Goal: Communication & Community: Answer question/provide support

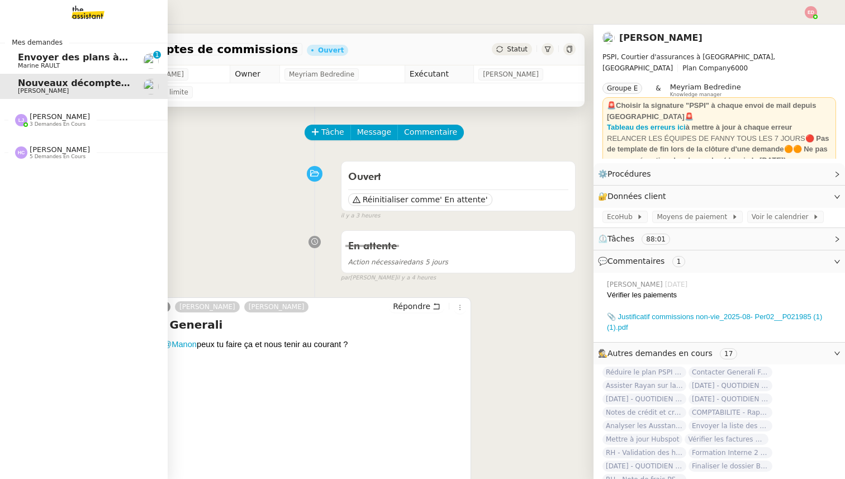
click at [64, 58] on span "Envoyer des plans à [PERSON_NAME]" at bounding box center [111, 57] width 187 height 11
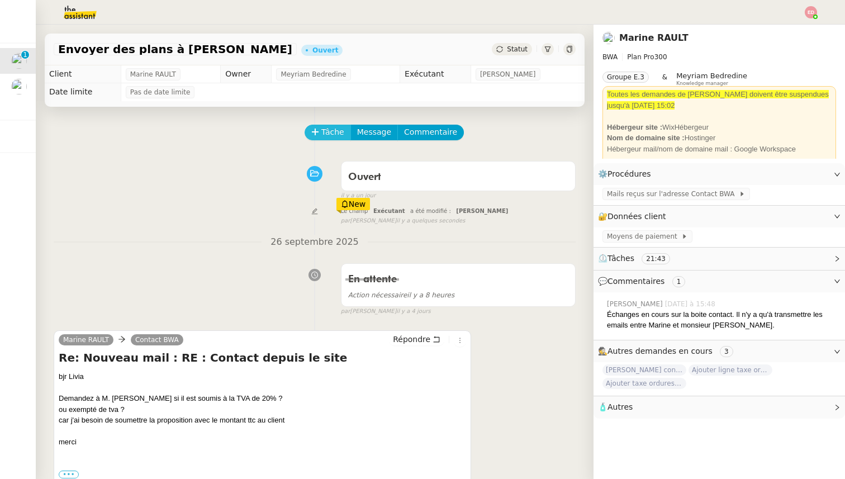
click at [320, 135] on button "Tâche" at bounding box center [328, 133] width 46 height 16
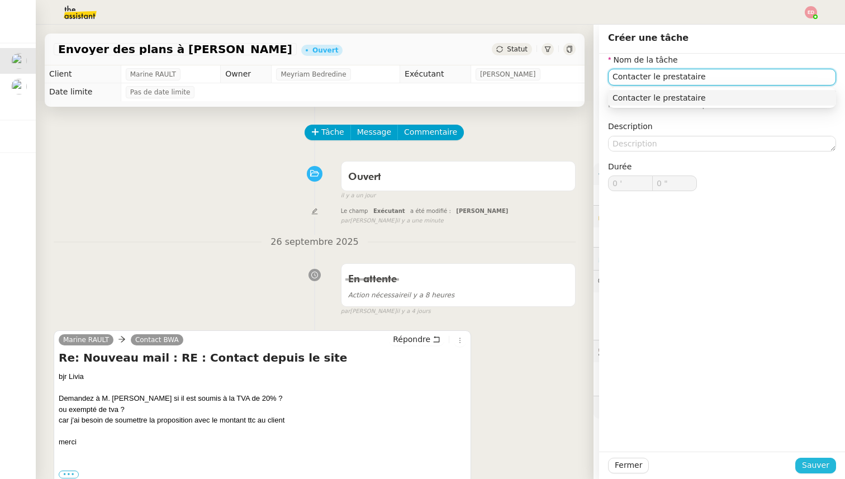
type input "Contacter le prestataire"
click at [806, 464] on span "Sauver" at bounding box center [815, 465] width 27 height 13
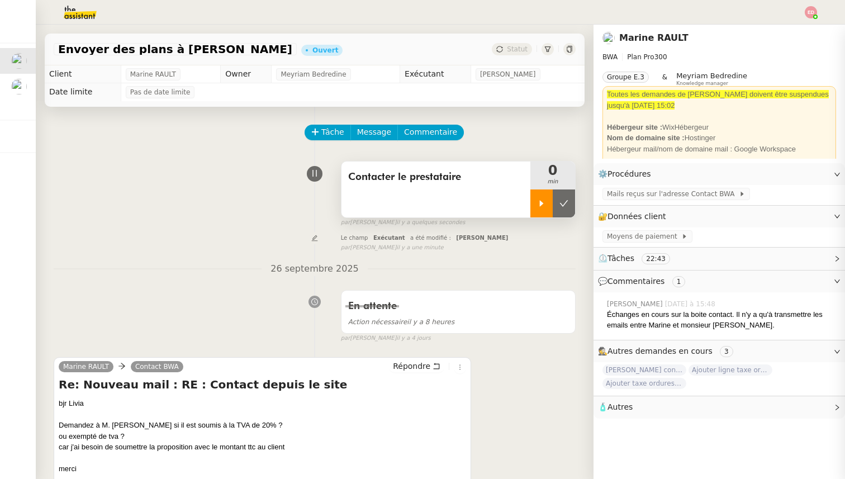
click at [542, 195] on div at bounding box center [542, 204] width 22 height 28
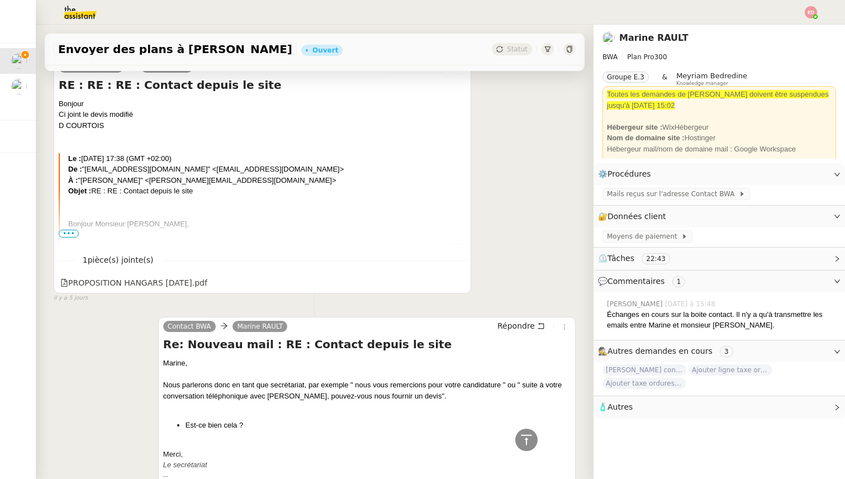
scroll to position [1895, 0]
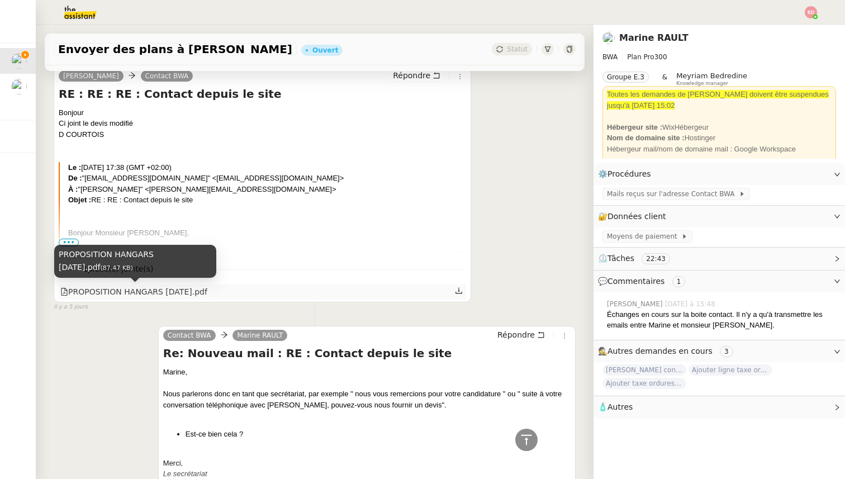
click at [192, 290] on div "PROPOSITION HANGARS [DATE].pdf" at bounding box center [133, 292] width 147 height 13
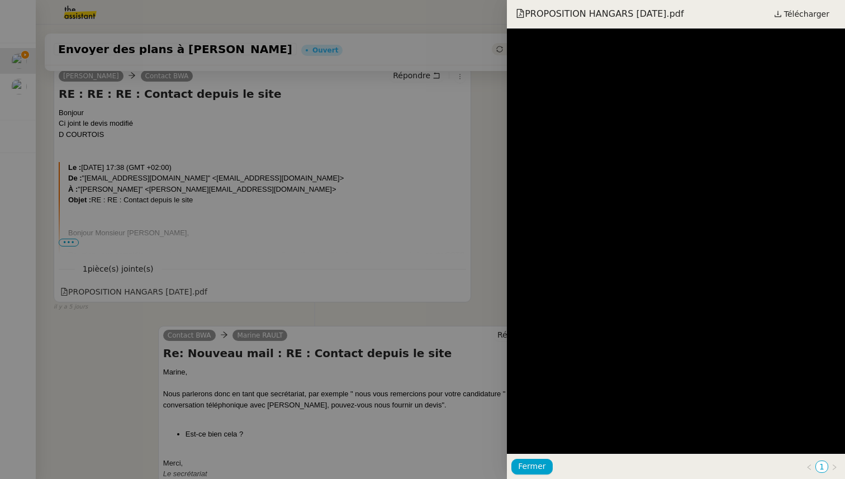
click at [309, 252] on div at bounding box center [422, 239] width 845 height 479
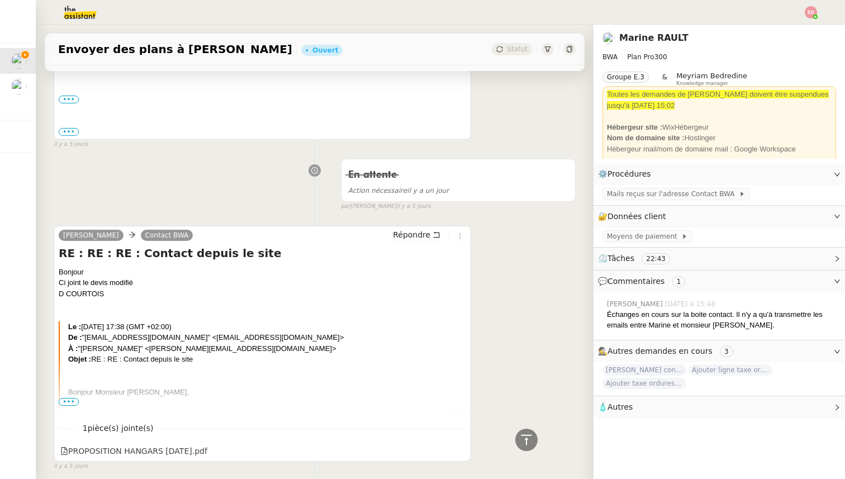
scroll to position [1804, 0]
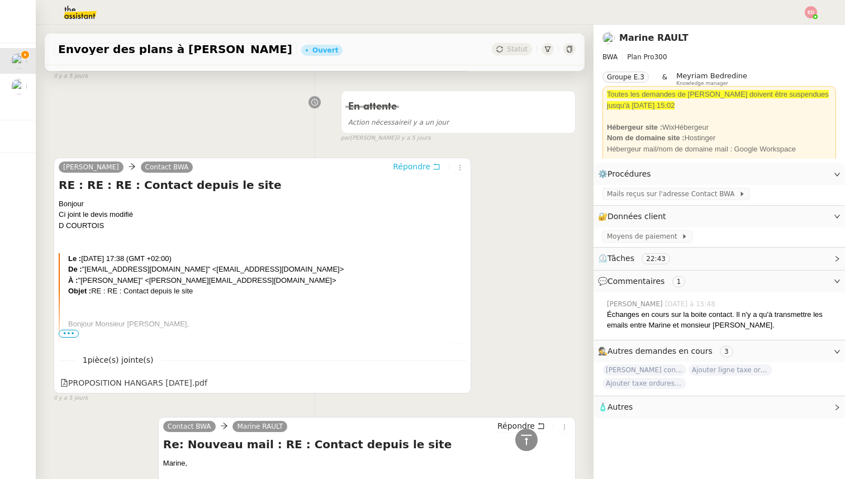
click at [420, 162] on span "Répondre" at bounding box center [411, 166] width 37 height 11
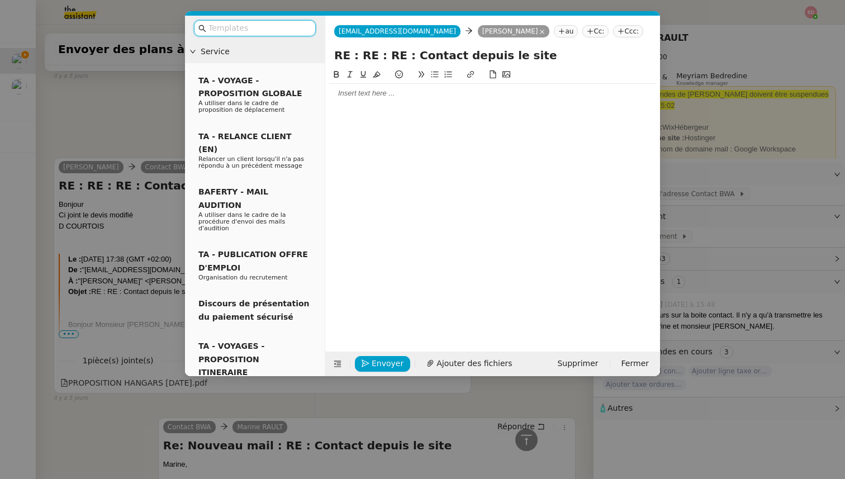
scroll to position [1893, 0]
click at [344, 100] on div at bounding box center [493, 93] width 326 height 19
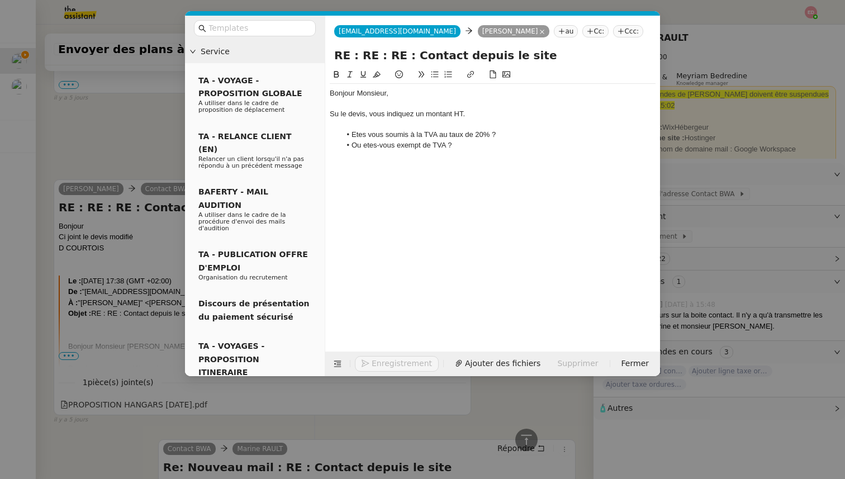
scroll to position [1995, 0]
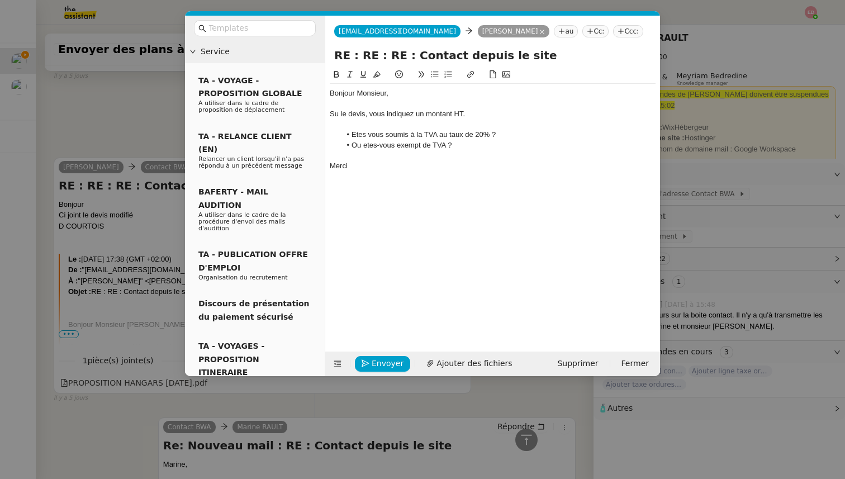
click at [357, 135] on li "Etes vous soumis à la TVA au taux de 20% ?" at bounding box center [498, 135] width 315 height 10
click at [0, 0] on lt-span "Êtes" at bounding box center [0, 0] width 0 height 0
click at [396, 136] on li "Êtes vous soumis à la TVA au taux de 20% ?" at bounding box center [498, 135] width 315 height 10
click at [361, 276] on div "Bonjour Monsieur, [PERSON_NAME] le devis, vous indiquez un montant HT. Êtes vou…" at bounding box center [493, 201] width 326 height 266
click at [375, 133] on li "Êtes vous soumis à la TVA au taux de 20% ?" at bounding box center [498, 135] width 315 height 10
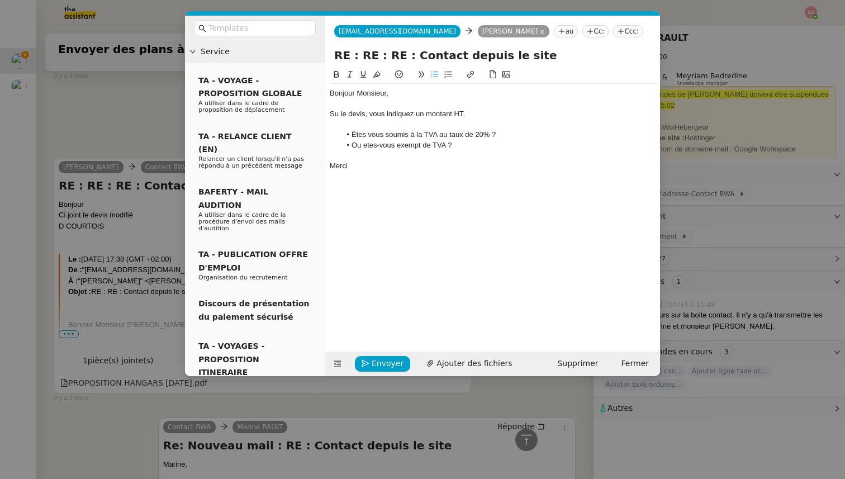
click at [0, 0] on lt-em "Êtes-vous" at bounding box center [0, 0] width 0 height 0
click at [479, 137] on li "Êtes-vous soumis à la TVA au taux de 20% ?" at bounding box center [498, 135] width 315 height 10
click at [0, 0] on lt-span "20   %" at bounding box center [0, 0] width 0 height 0
click at [377, 146] on li "Ou etes-vous exempt de TVA ?" at bounding box center [498, 145] width 315 height 10
click at [0, 0] on lt-span "ê tes-vous" at bounding box center [0, 0] width 0 height 0
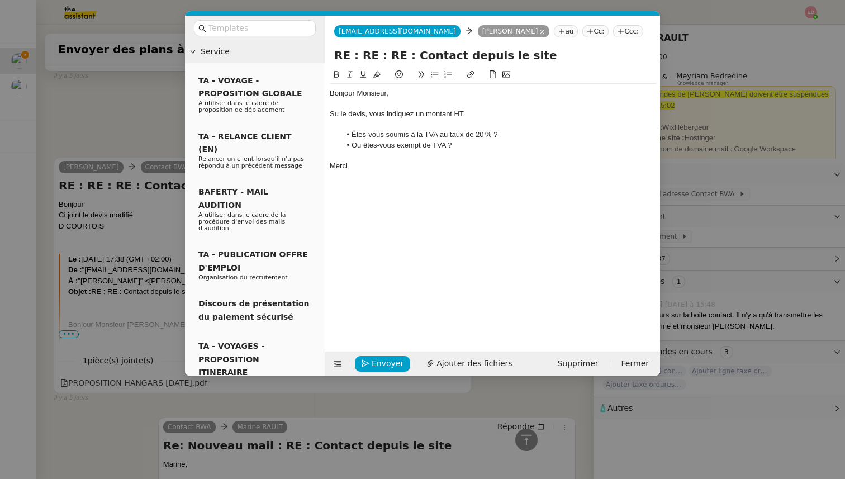
click at [94, 159] on nz-modal-container "Service TA - VOYAGE - PROPOSITION GLOBALE A utiliser dans le cadre de propositi…" at bounding box center [422, 239] width 845 height 479
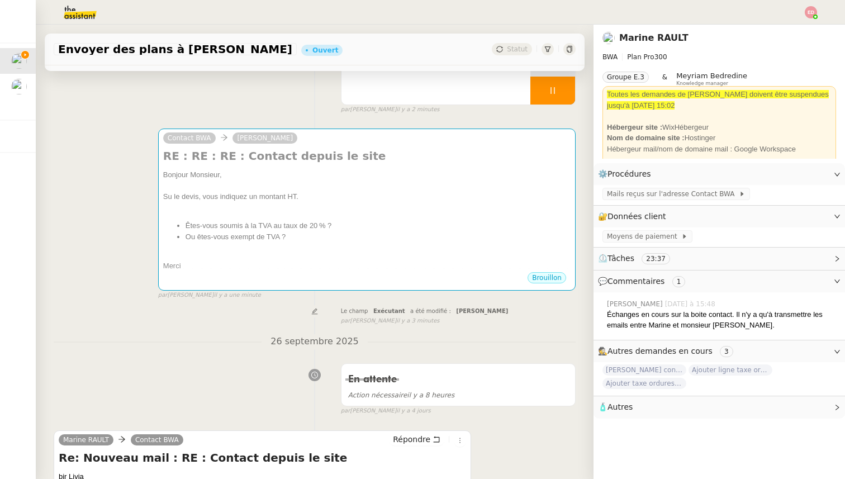
scroll to position [0, 0]
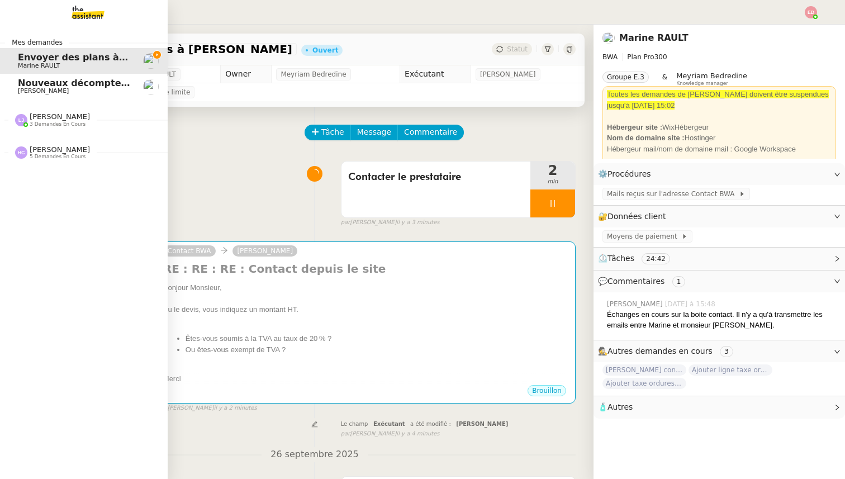
click at [45, 87] on span "Nouveaux décomptes de commissions" at bounding box center [114, 83] width 192 height 11
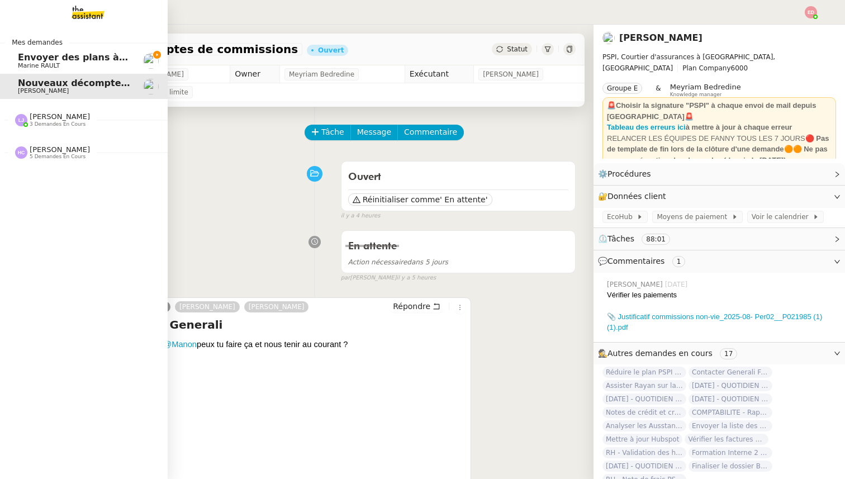
click at [45, 122] on span "3 demandes en cours" at bounding box center [58, 124] width 56 height 6
click at [43, 224] on span "[PERSON_NAME]" at bounding box center [60, 226] width 60 height 8
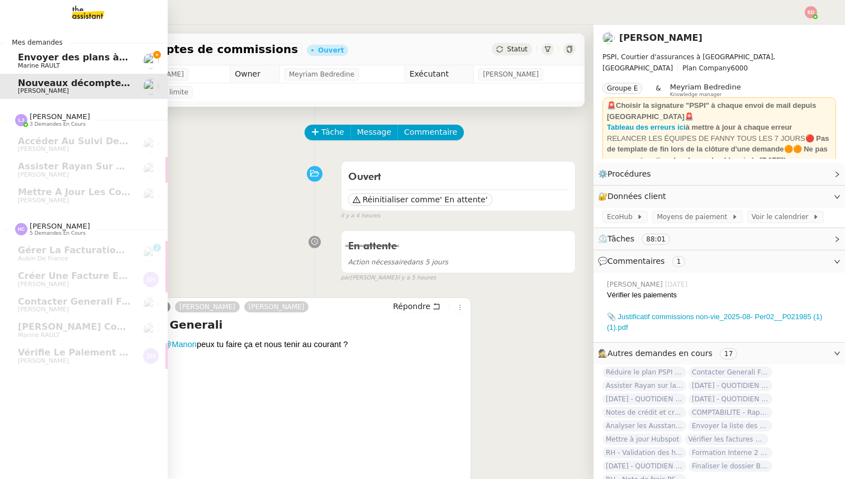
click at [84, 51] on link "Envoyer des plans à [PERSON_NAME]" at bounding box center [84, 61] width 168 height 26
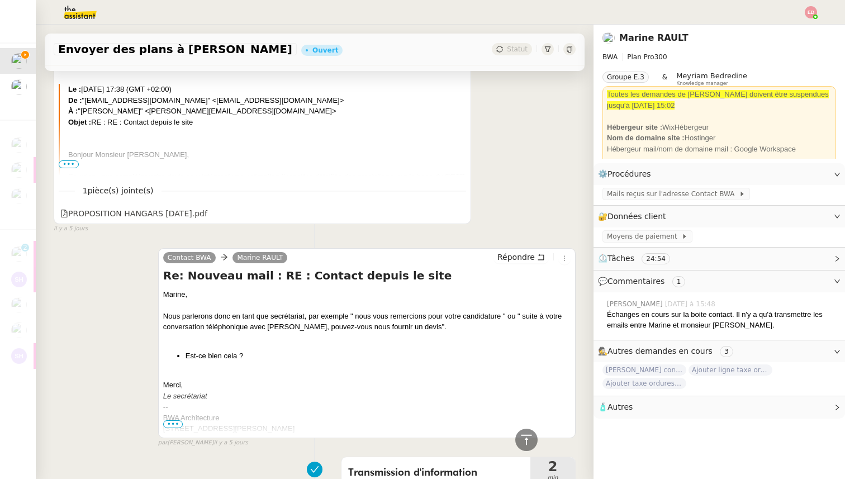
scroll to position [2139, 0]
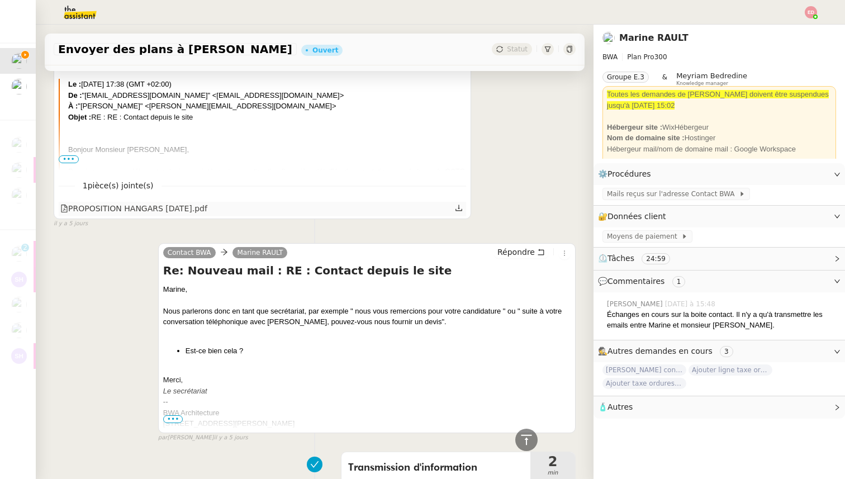
click at [456, 205] on icon at bounding box center [459, 208] width 8 height 8
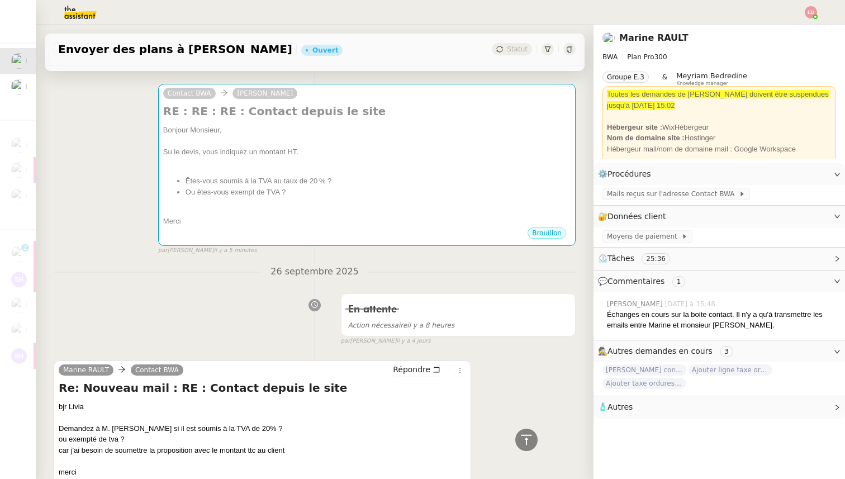
scroll to position [0, 0]
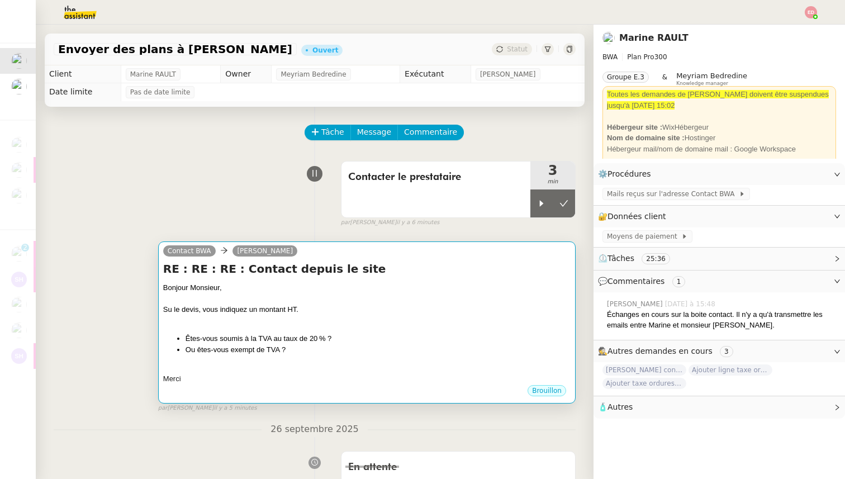
click at [404, 352] on li "Ou êtes-vous exempt de TVA ?" at bounding box center [378, 349] width 385 height 11
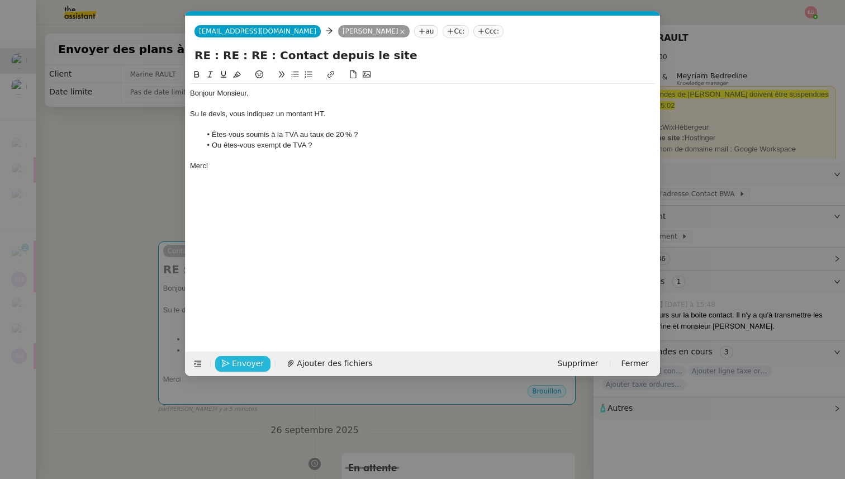
click at [226, 360] on icon "button" at bounding box center [226, 364] width 8 height 8
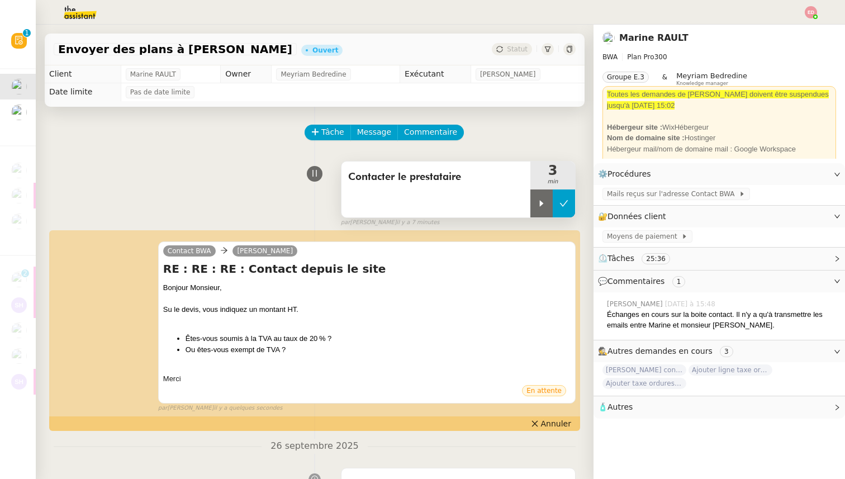
click at [565, 204] on icon at bounding box center [564, 203] width 9 height 9
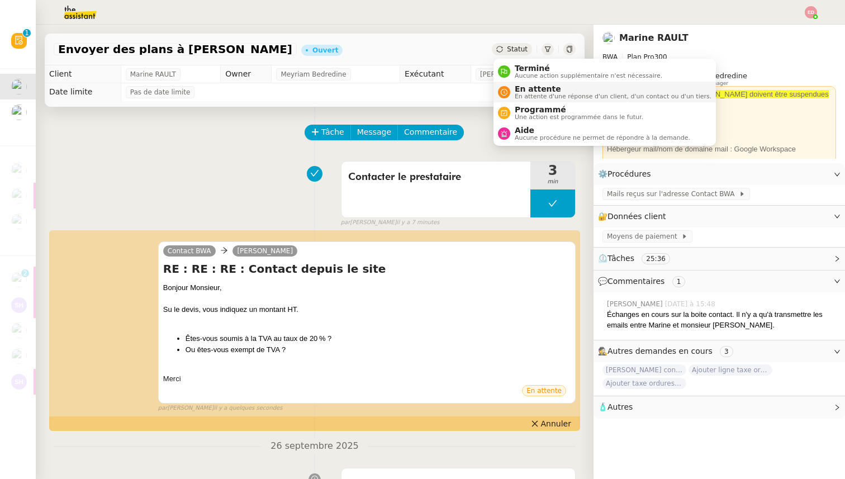
click at [538, 96] on span "En attente d'une réponse d'un client, d'un contact ou d'un tiers." at bounding box center [613, 96] width 197 height 6
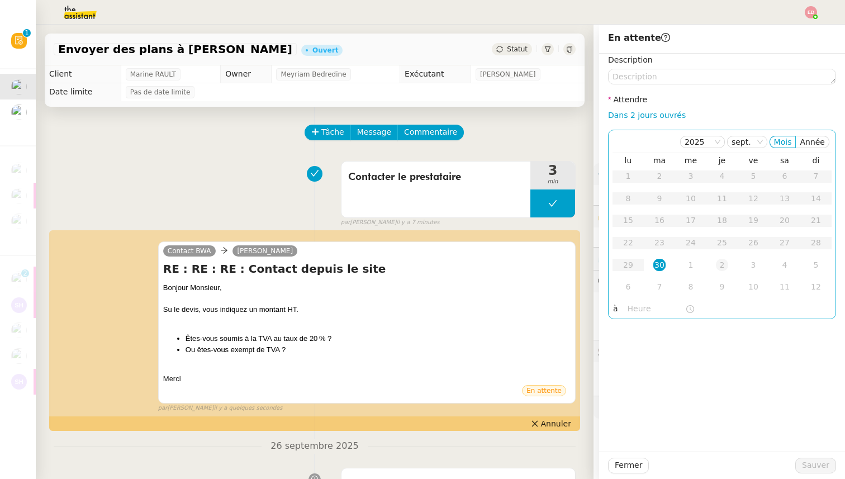
click at [724, 268] on div "2" at bounding box center [722, 265] width 12 height 12
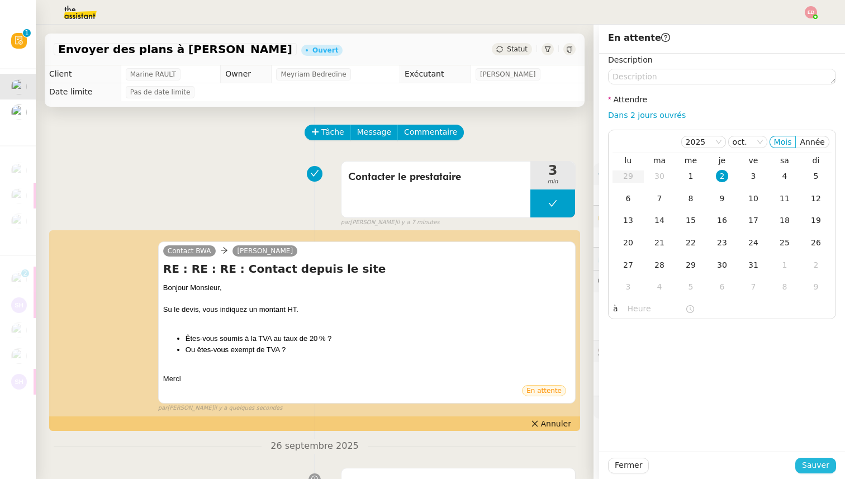
click at [812, 470] on span "Sauver" at bounding box center [815, 465] width 27 height 13
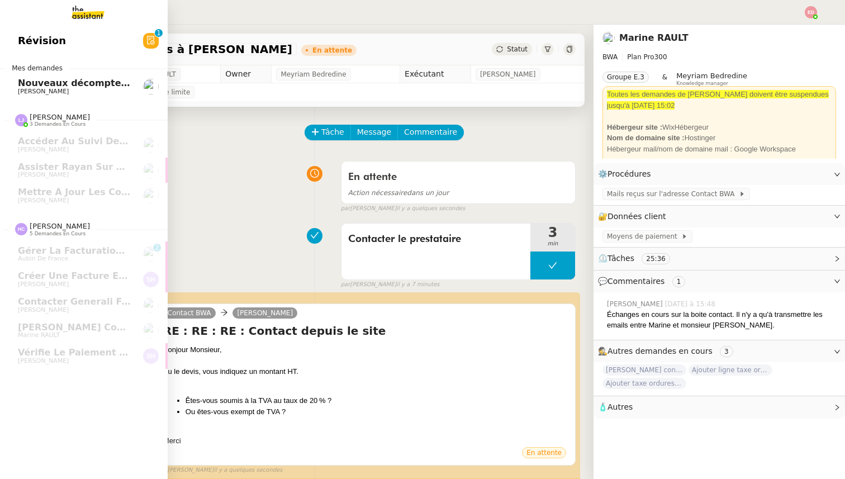
click at [34, 86] on span "Nouveaux décomptes de commissions" at bounding box center [114, 83] width 192 height 11
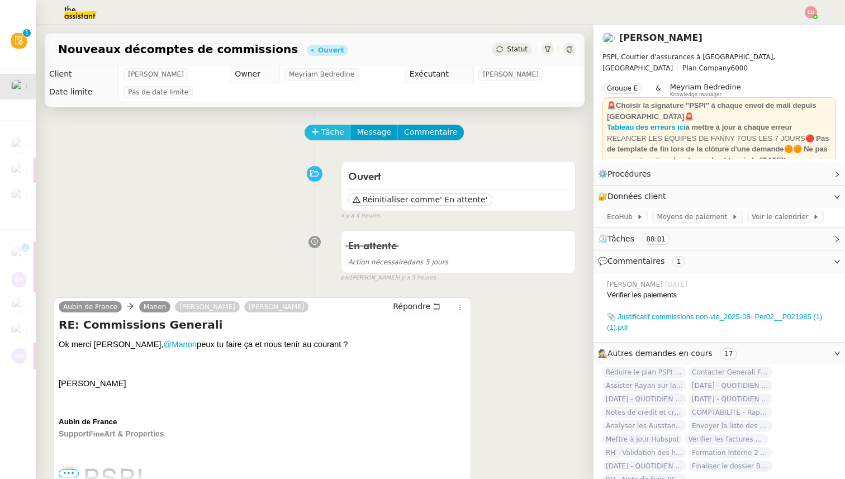
click at [318, 131] on icon at bounding box center [315, 132] width 8 height 8
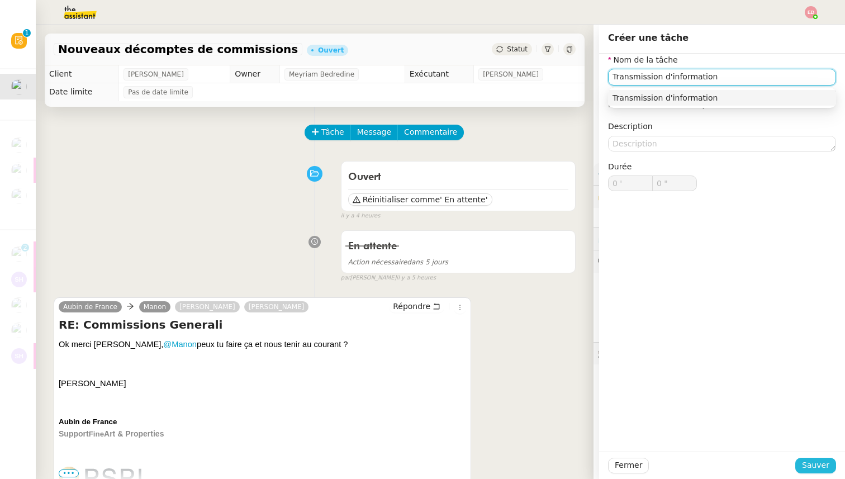
type input "Transmission d'information"
click at [811, 465] on span "Sauver" at bounding box center [815, 465] width 27 height 13
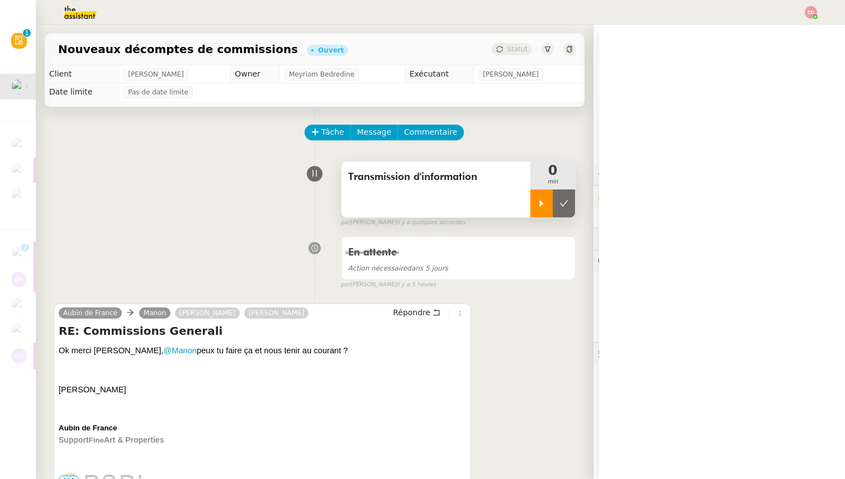
click at [537, 206] on icon at bounding box center [541, 203] width 9 height 9
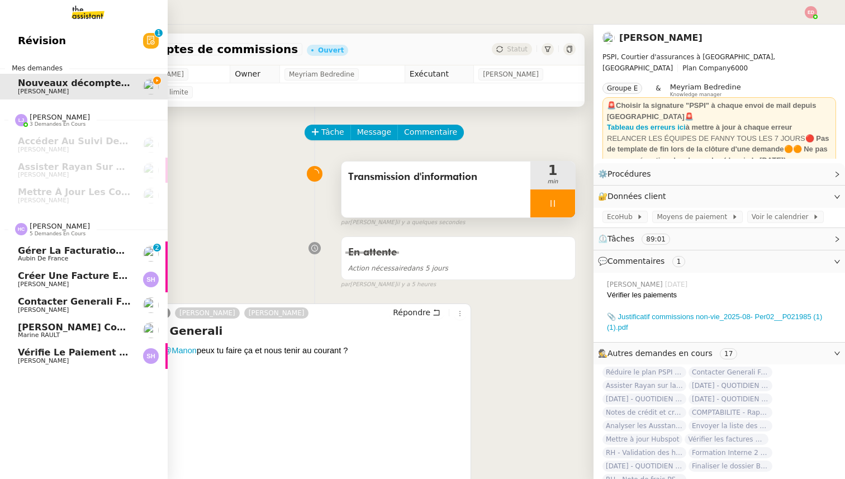
click at [52, 253] on span "Gérer la facturation des avenants" at bounding box center [106, 250] width 176 height 11
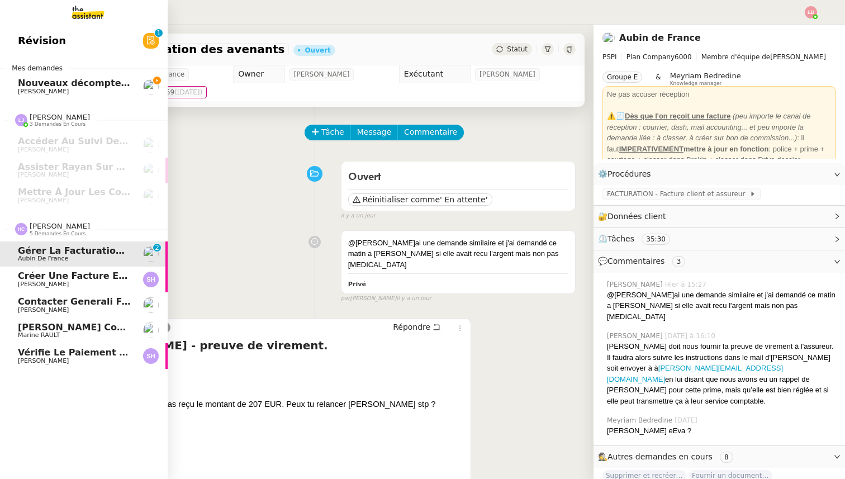
click at [26, 279] on span "Créer une facture en anglais immédiatement" at bounding box center [133, 276] width 230 height 11
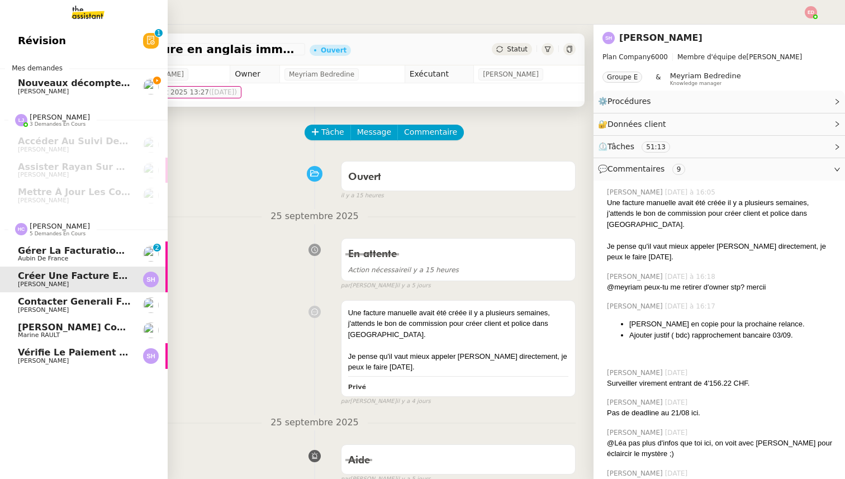
click at [31, 297] on span "Contacter Generali France pour demande AU094424" at bounding box center [149, 301] width 263 height 11
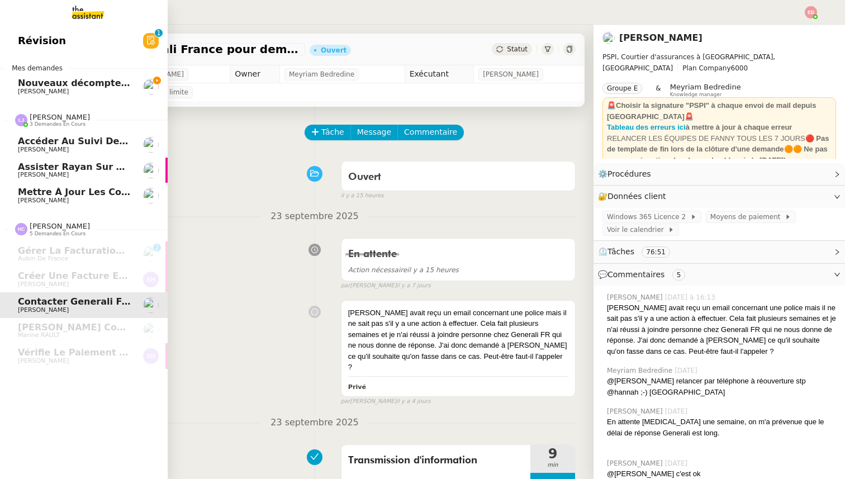
click at [54, 199] on span "[PERSON_NAME]" at bounding box center [74, 200] width 113 height 7
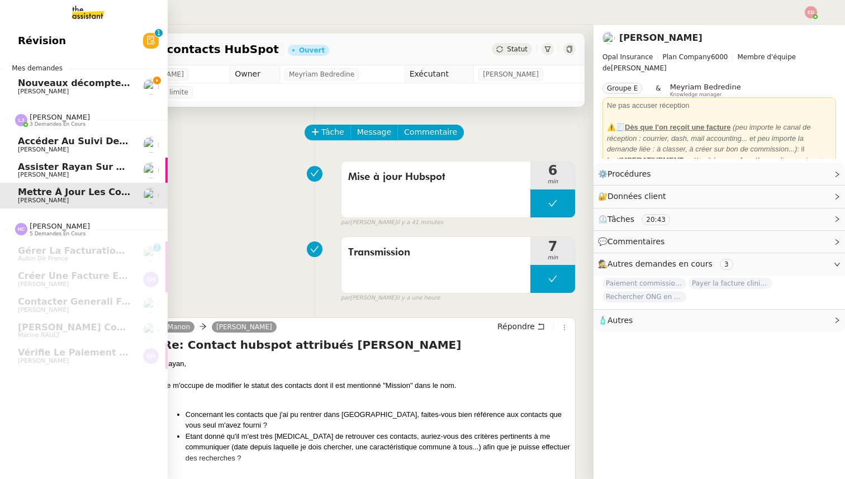
click at [35, 174] on span "[PERSON_NAME]" at bounding box center [43, 174] width 51 height 7
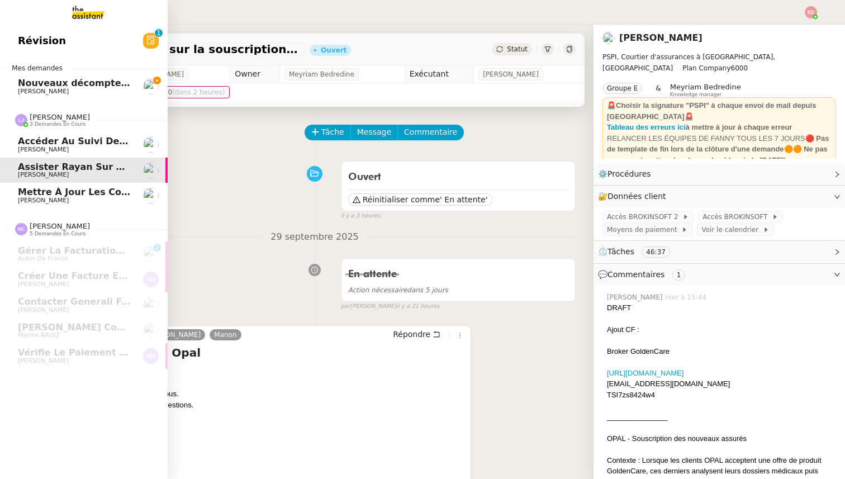
click at [74, 194] on span "Mettre à jour les contacts HubSpot" at bounding box center [109, 192] width 182 height 11
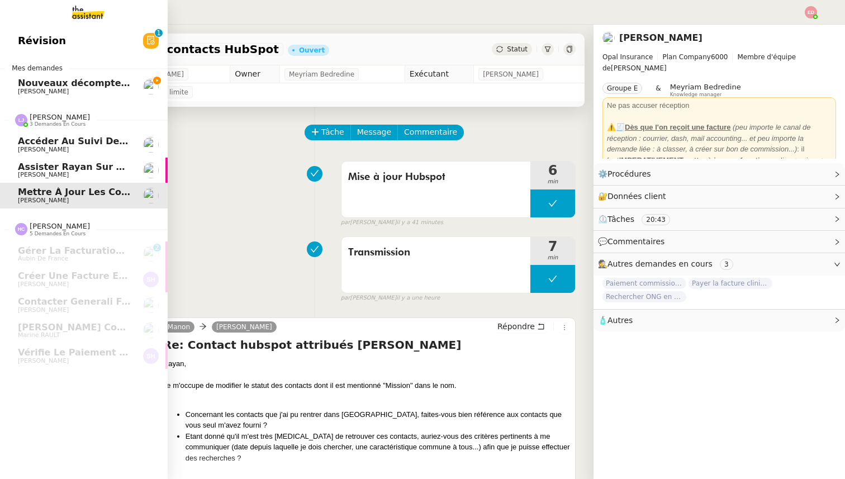
click at [64, 141] on span "Accéder au suivi des sinistres OPAL" at bounding box center [109, 141] width 183 height 11
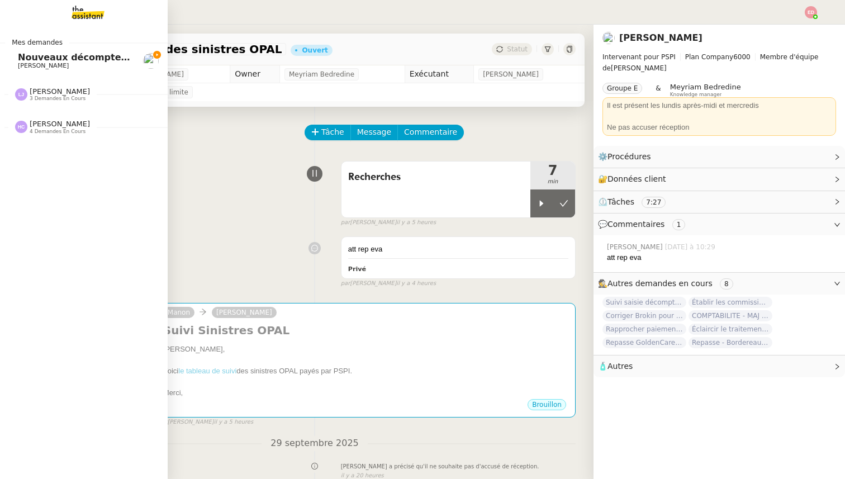
click at [35, 60] on span "Nouveaux décomptes de commissions" at bounding box center [114, 57] width 192 height 11
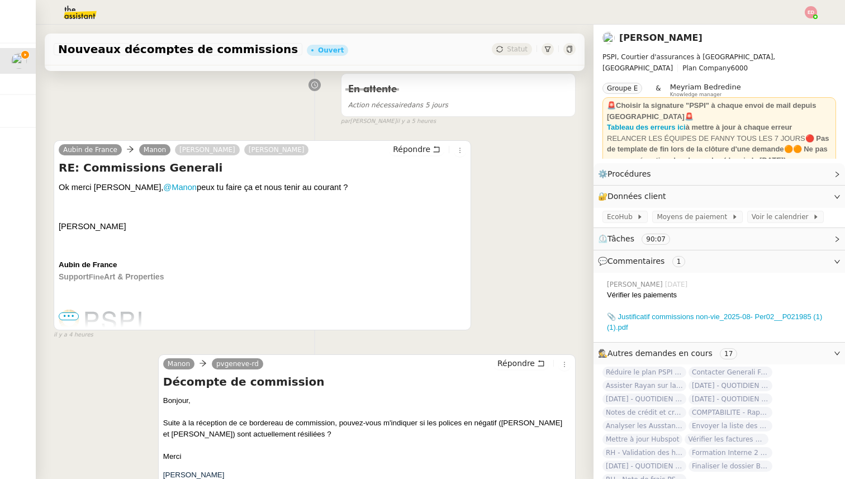
scroll to position [150, 0]
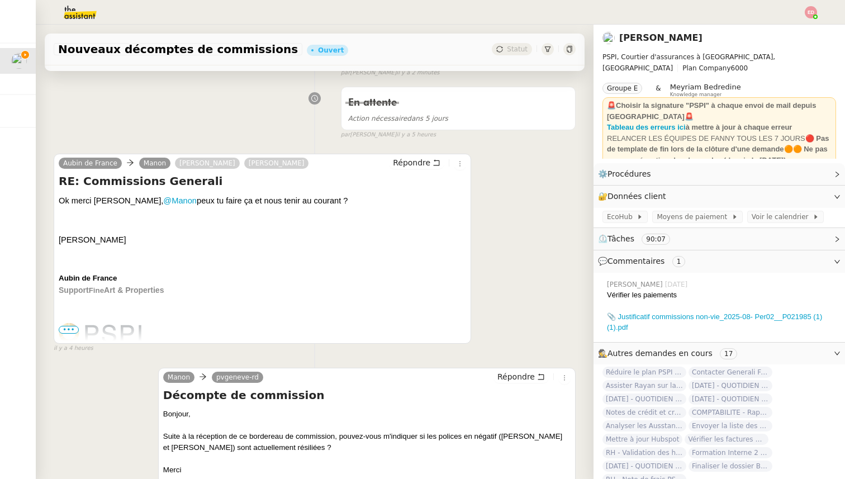
click at [77, 328] on span "•••" at bounding box center [69, 330] width 20 height 8
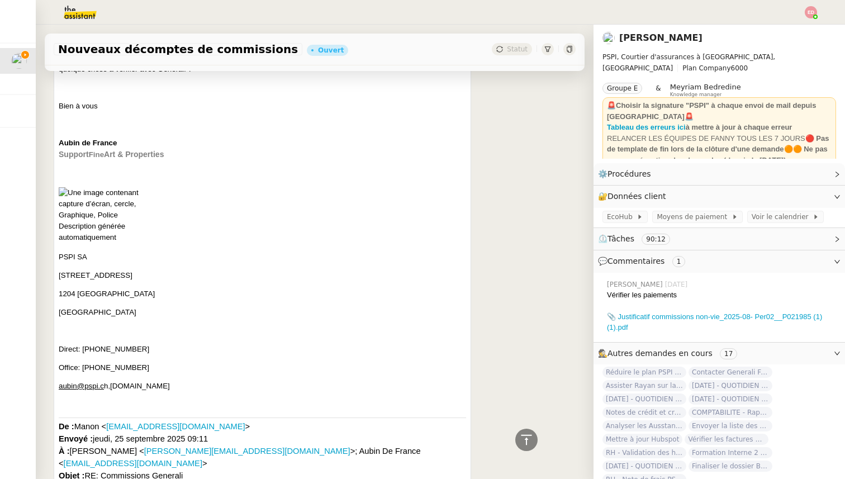
scroll to position [589, 0]
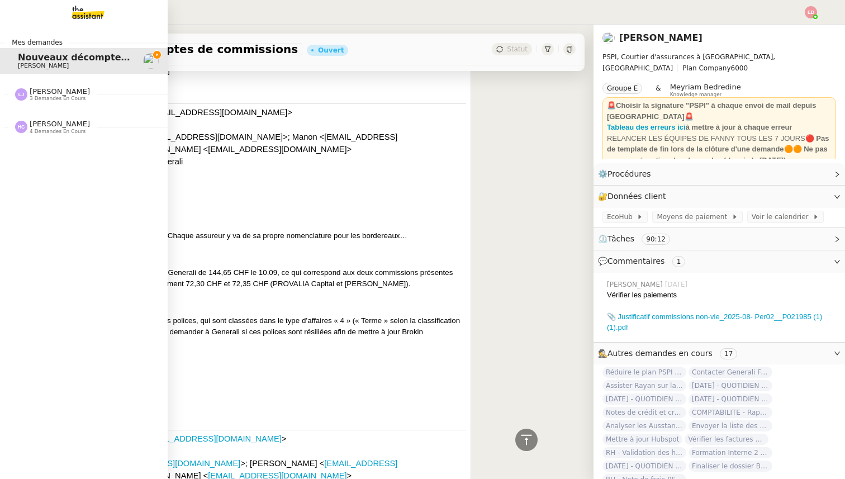
click at [42, 96] on span "3 demandes en cours" at bounding box center [58, 99] width 56 height 6
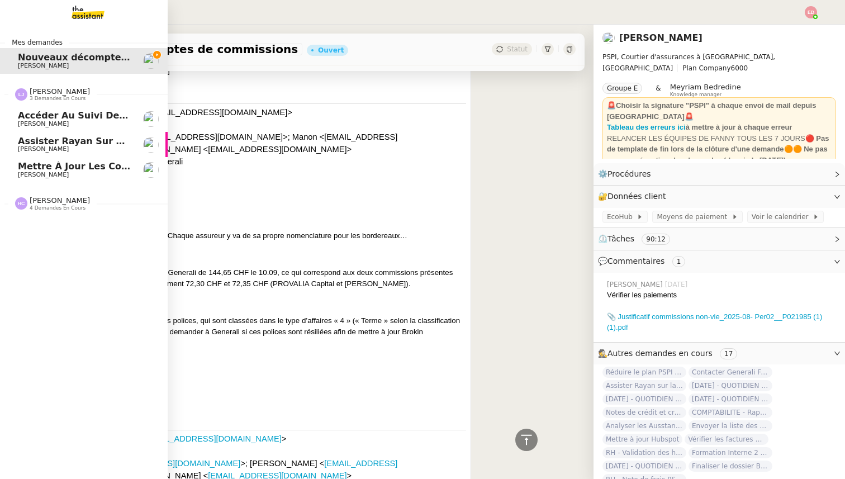
click at [43, 120] on span "[PERSON_NAME]" at bounding box center [43, 123] width 51 height 7
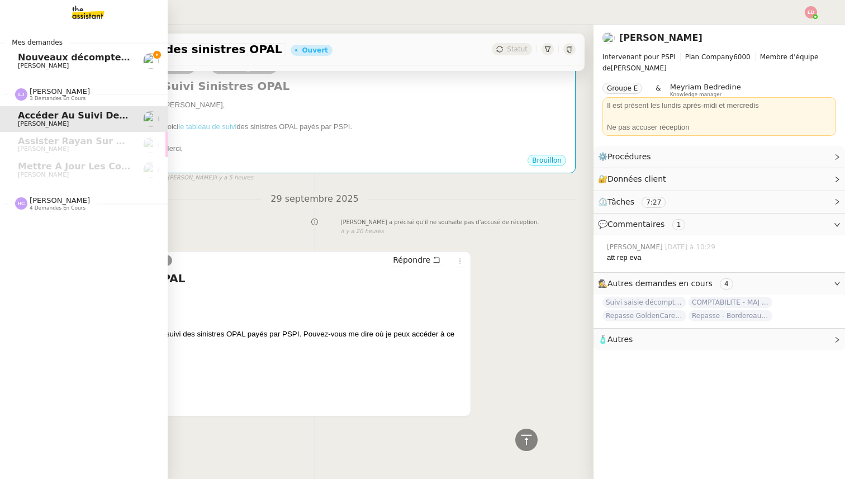
scroll to position [244, 0]
click at [45, 56] on span "Nouveaux décomptes de commissions" at bounding box center [114, 57] width 192 height 11
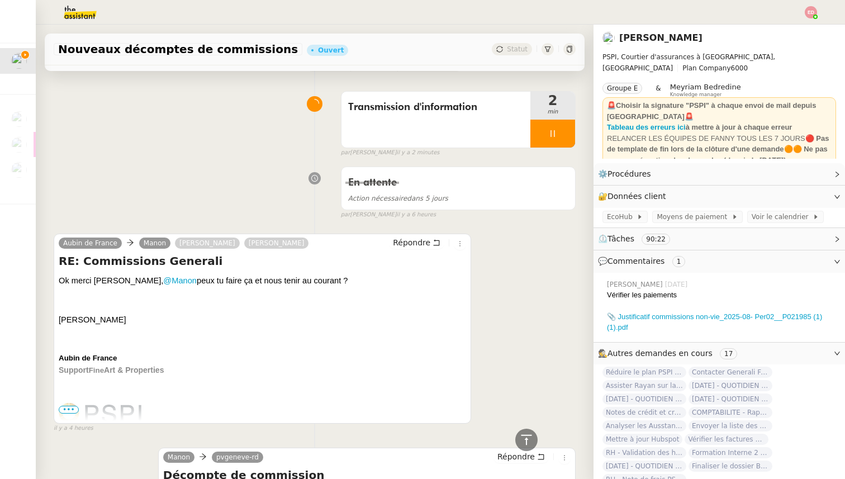
scroll to position [31, 0]
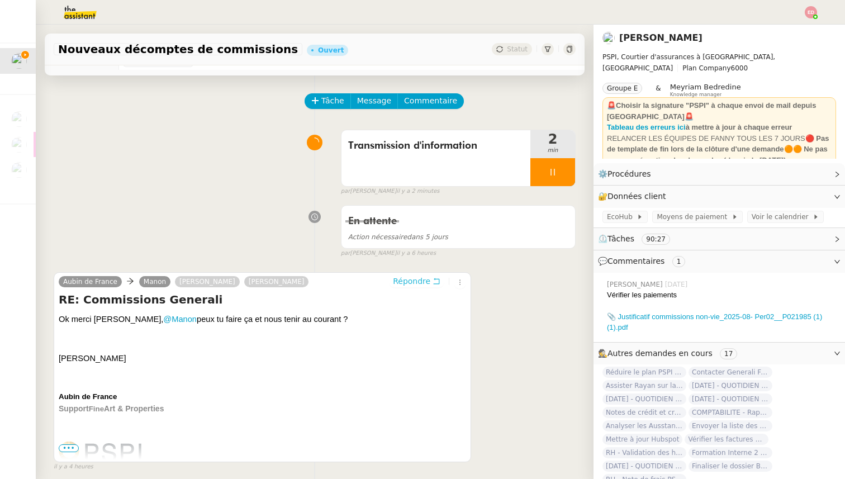
click at [403, 283] on span "Répondre" at bounding box center [411, 281] width 37 height 11
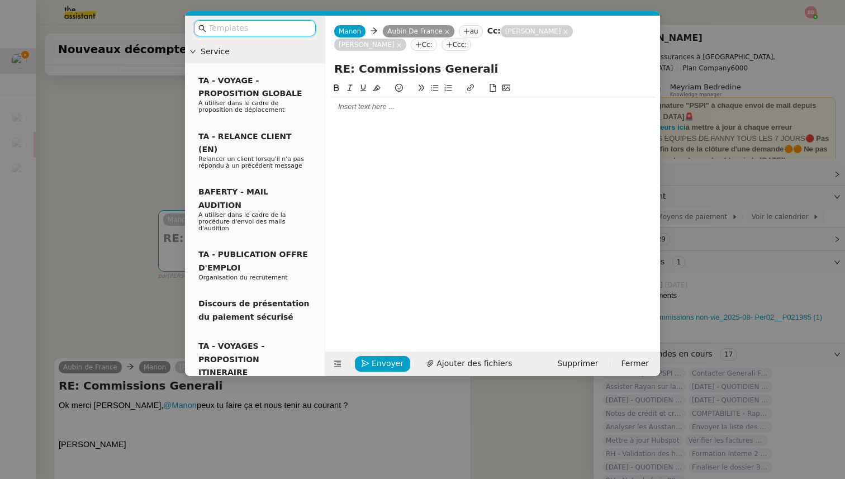
click at [366, 115] on div at bounding box center [493, 106] width 326 height 19
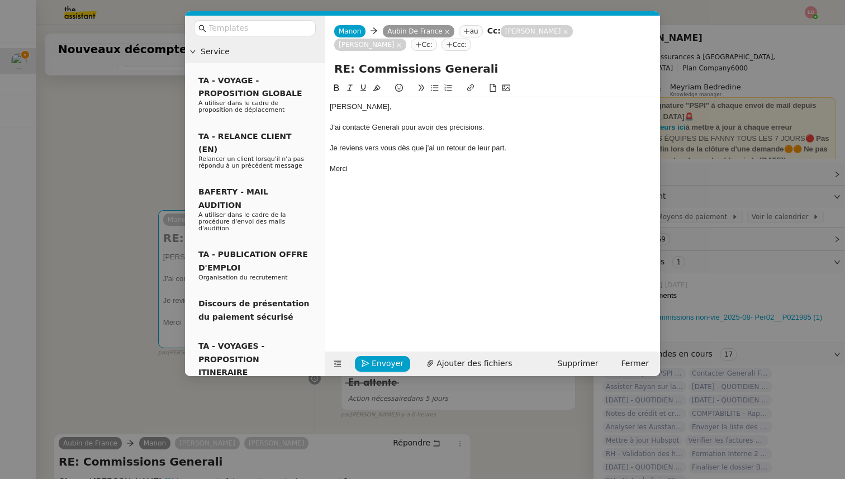
click at [154, 229] on nz-modal-container "Service TA - VOYAGE - PROPOSITION GLOBALE A utiliser dans le cadre de propositi…" at bounding box center [422, 239] width 845 height 479
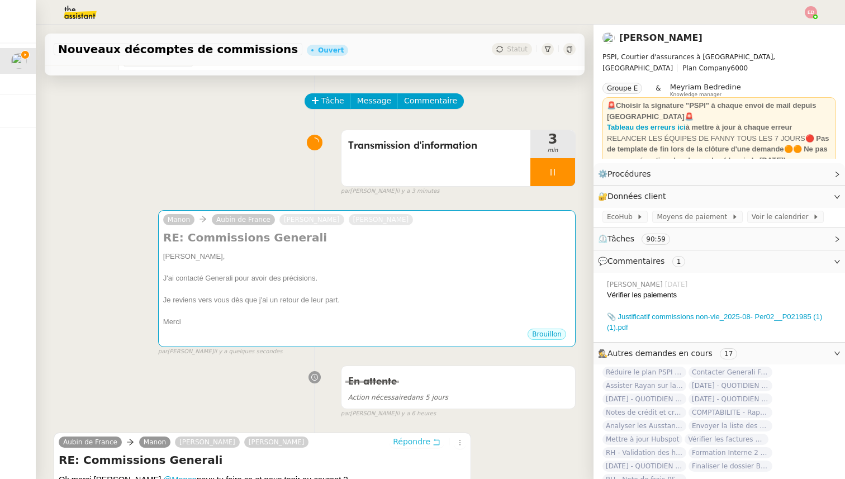
scroll to position [0, 0]
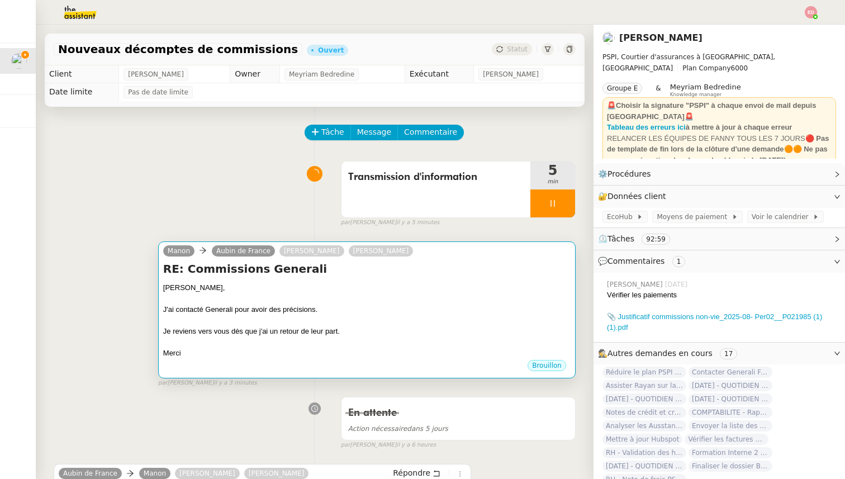
click at [414, 322] on div at bounding box center [367, 320] width 408 height 11
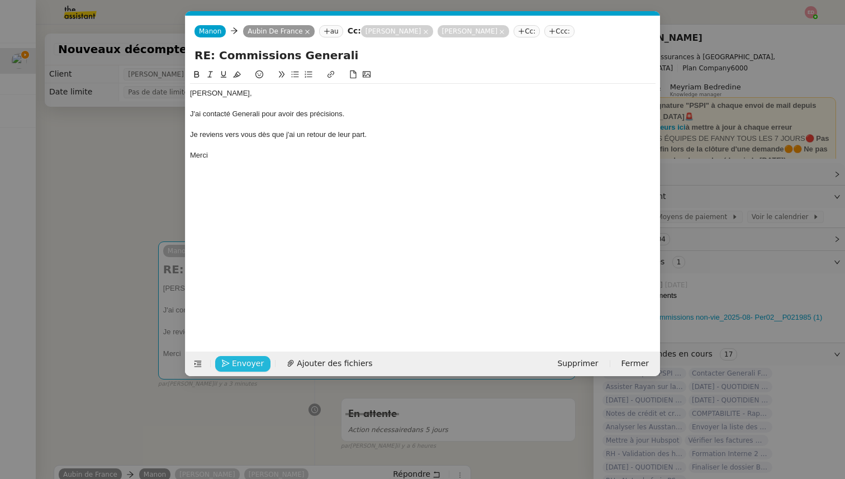
click at [235, 367] on span "Envoyer" at bounding box center [248, 363] width 32 height 13
click at [235, 367] on span "Confirmer l'envoi" at bounding box center [265, 363] width 67 height 13
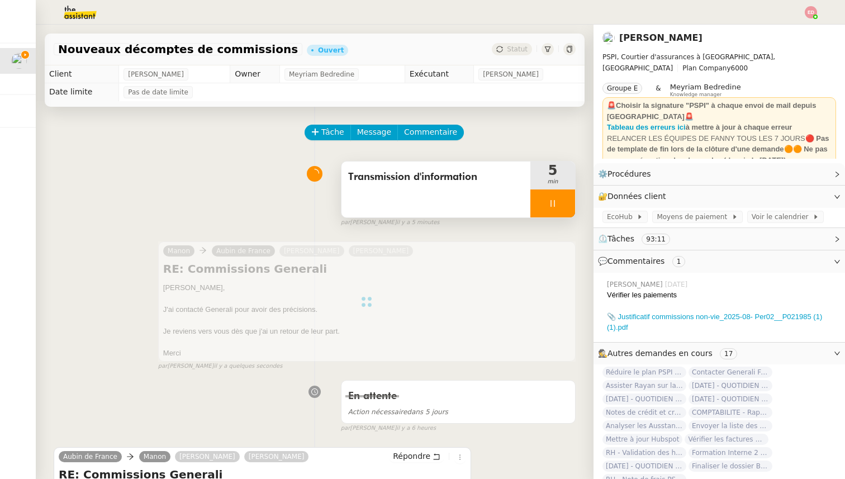
click at [567, 205] on div at bounding box center [553, 204] width 45 height 28
click at [567, 205] on icon at bounding box center [564, 203] width 9 height 9
click at [521, 55] on div "Nouveaux décomptes de commissions Ouvert Statut" at bounding box center [315, 50] width 540 height 32
click at [520, 49] on span "Statut" at bounding box center [517, 49] width 21 height 8
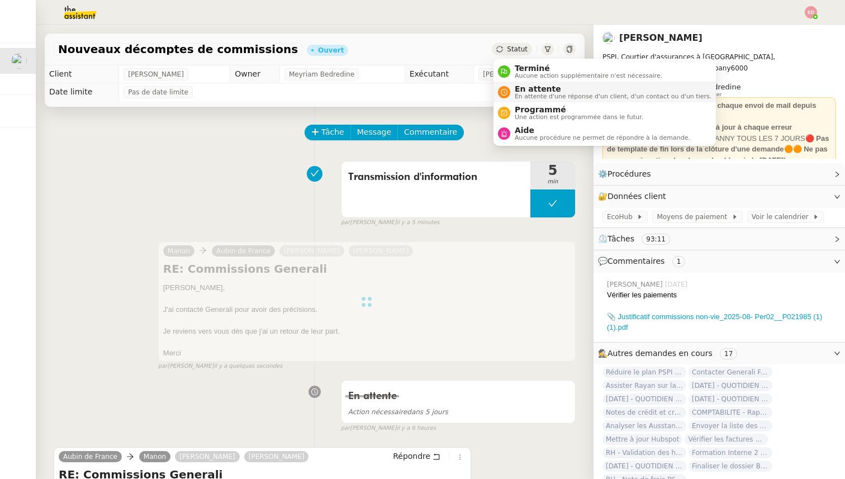
click at [532, 93] on span "En attente d'une réponse d'un client, d'un contact ou d'un tiers." at bounding box center [613, 96] width 197 height 6
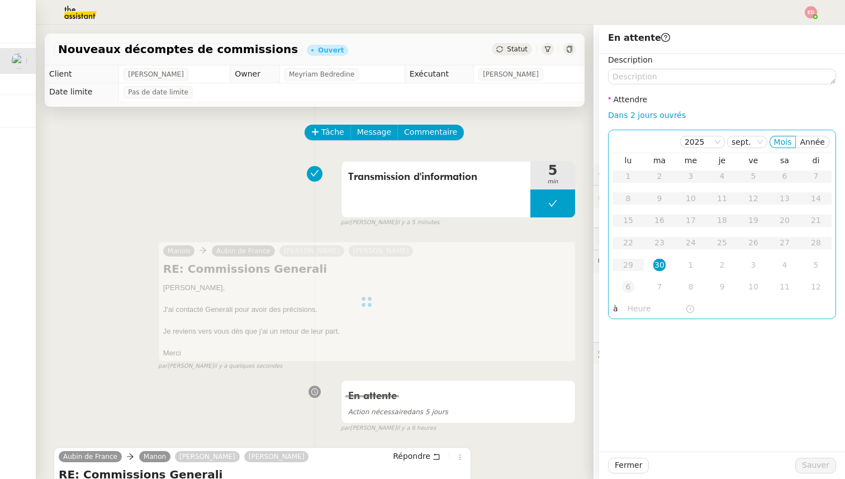
click at [627, 287] on div "6" at bounding box center [628, 287] width 12 height 12
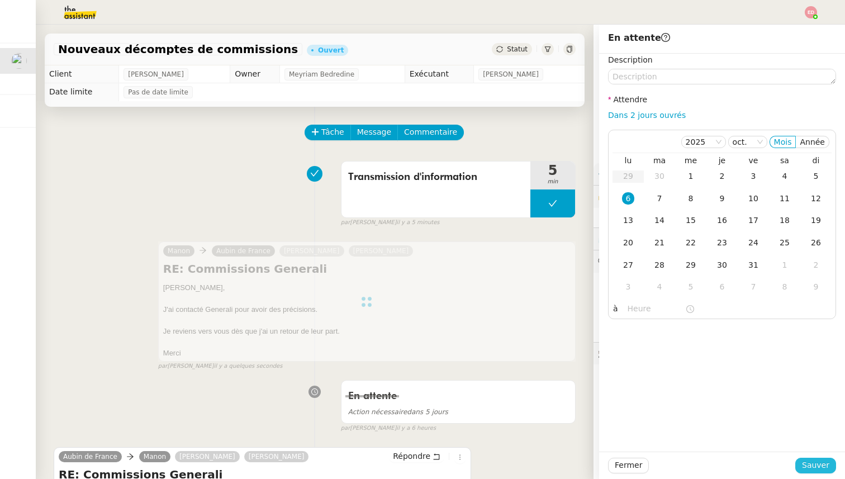
click at [810, 468] on span "Sauver" at bounding box center [815, 465] width 27 height 13
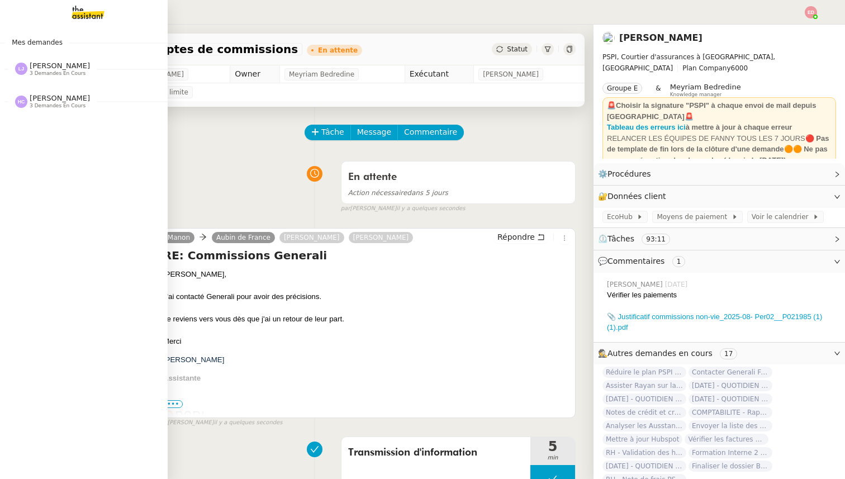
click at [44, 99] on span "[PERSON_NAME]" at bounding box center [60, 98] width 60 height 8
click at [45, 69] on span "[PERSON_NAME]" at bounding box center [60, 66] width 60 height 8
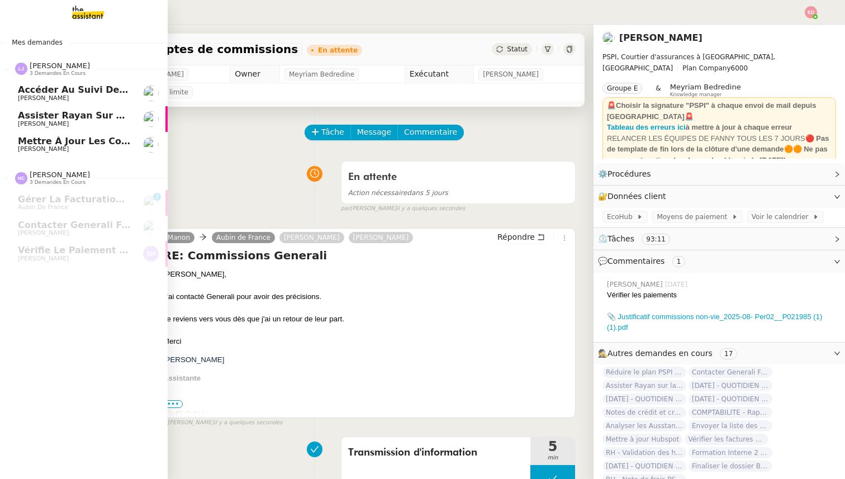
click at [45, 69] on span "[PERSON_NAME]" at bounding box center [60, 66] width 60 height 8
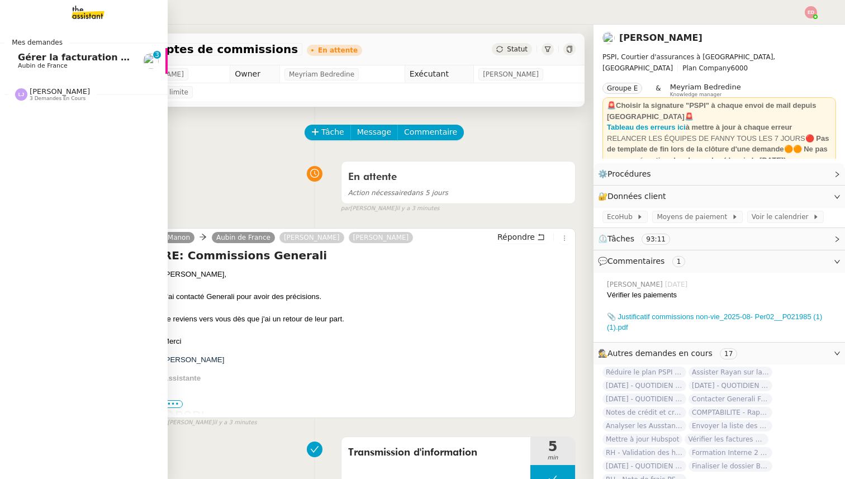
click at [59, 63] on span "Aubin de France" at bounding box center [43, 65] width 50 height 7
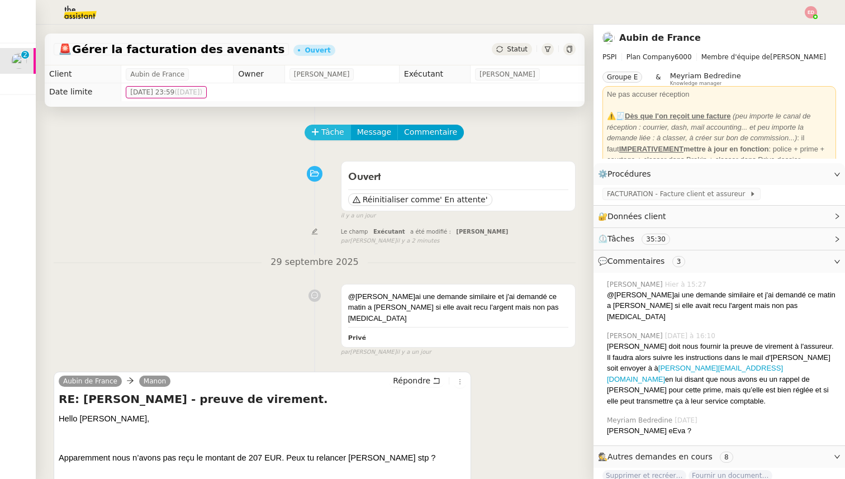
click at [331, 137] on span "Tâche" at bounding box center [333, 132] width 23 height 13
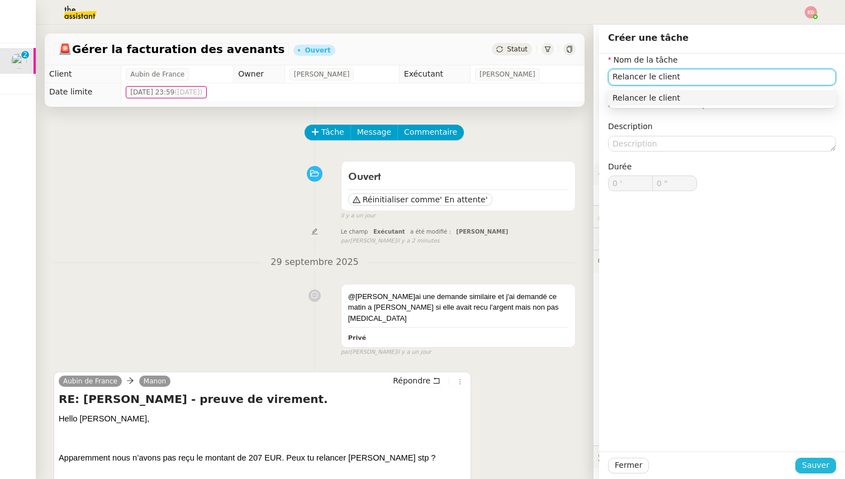
type input "Relancer le client"
click at [820, 466] on span "Sauver" at bounding box center [815, 465] width 27 height 13
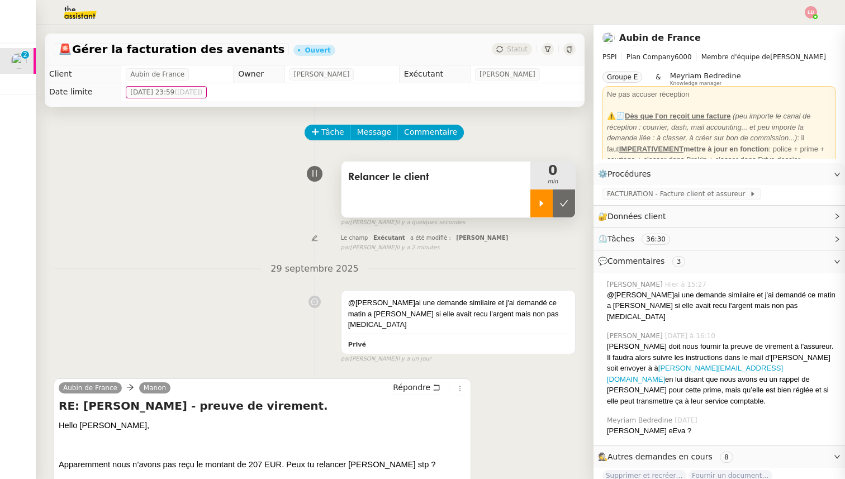
click at [545, 207] on icon at bounding box center [541, 203] width 9 height 9
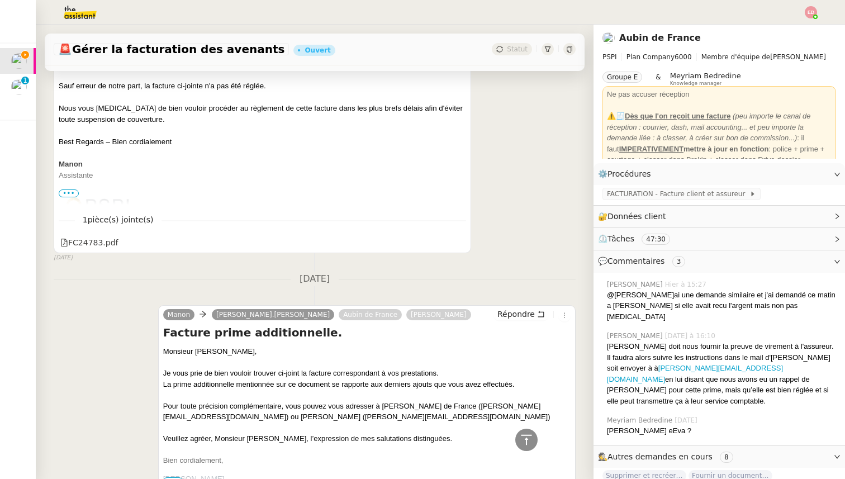
scroll to position [2340, 0]
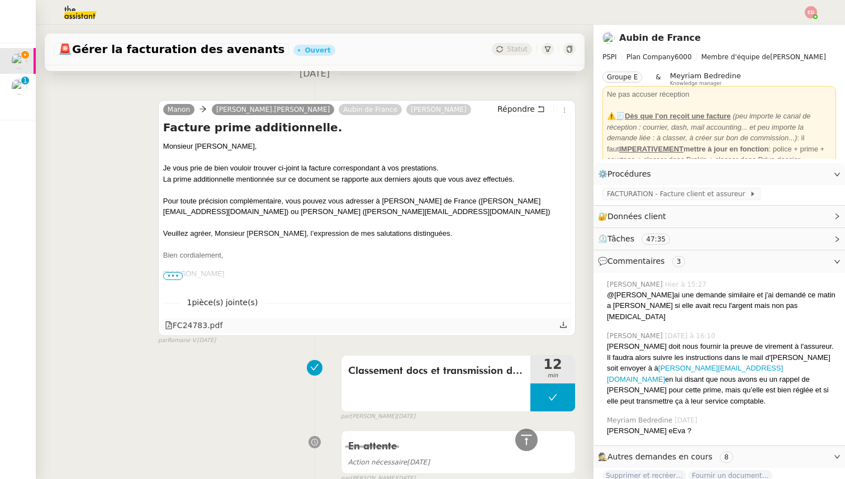
click at [565, 321] on icon at bounding box center [564, 325] width 8 height 8
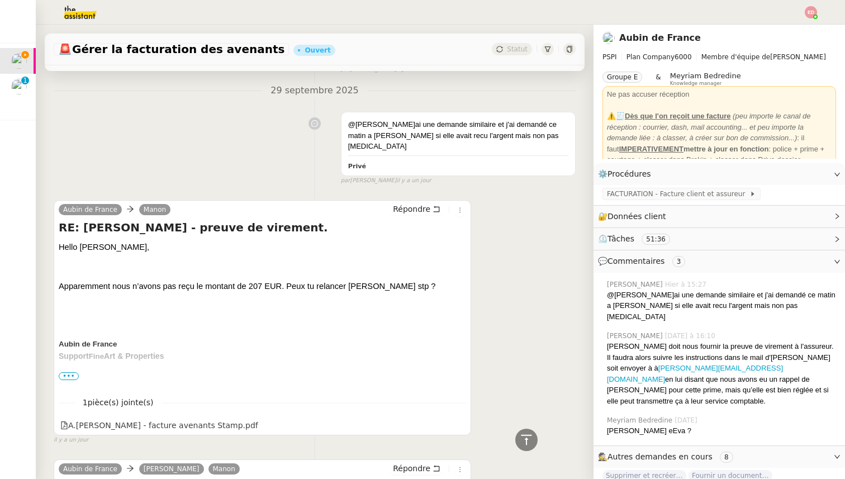
scroll to position [0, 0]
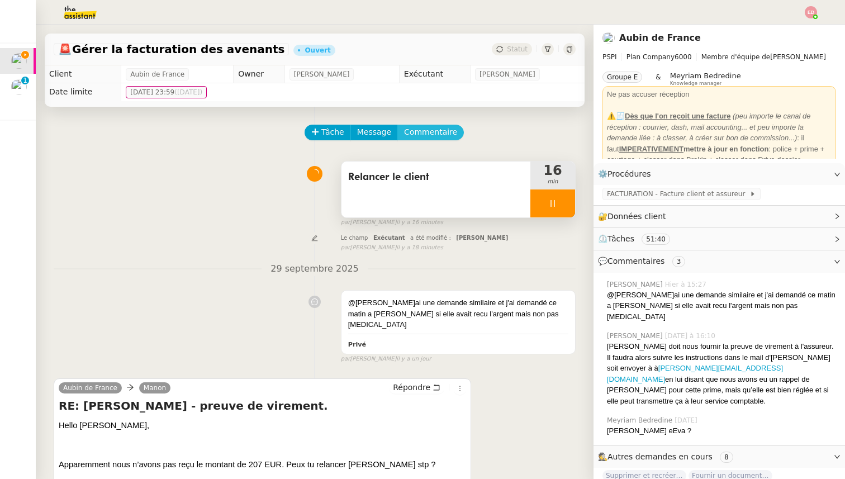
click at [428, 135] on span "Commentaire" at bounding box center [430, 132] width 53 height 13
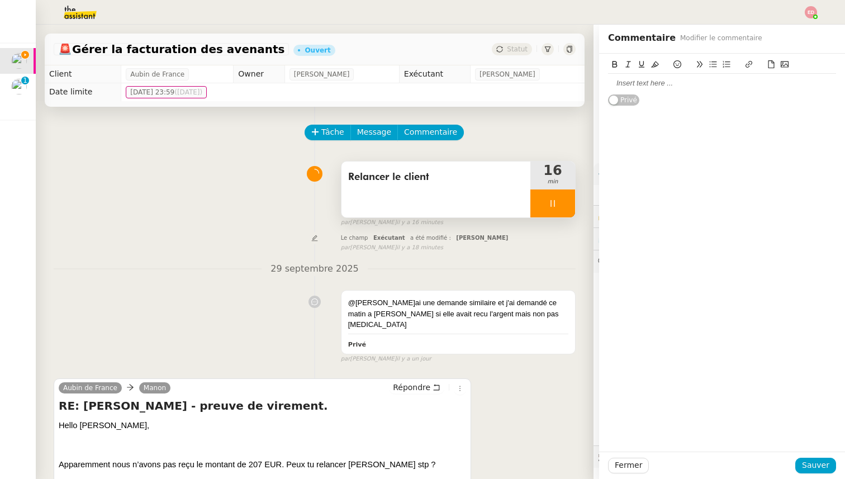
click at [649, 93] on div "Privé" at bounding box center [722, 80] width 228 height 53
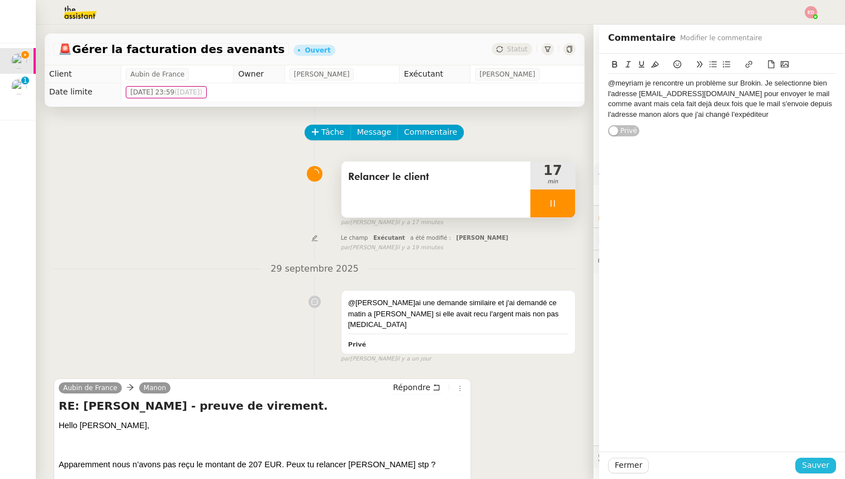
click at [807, 462] on span "Sauver" at bounding box center [815, 465] width 27 height 13
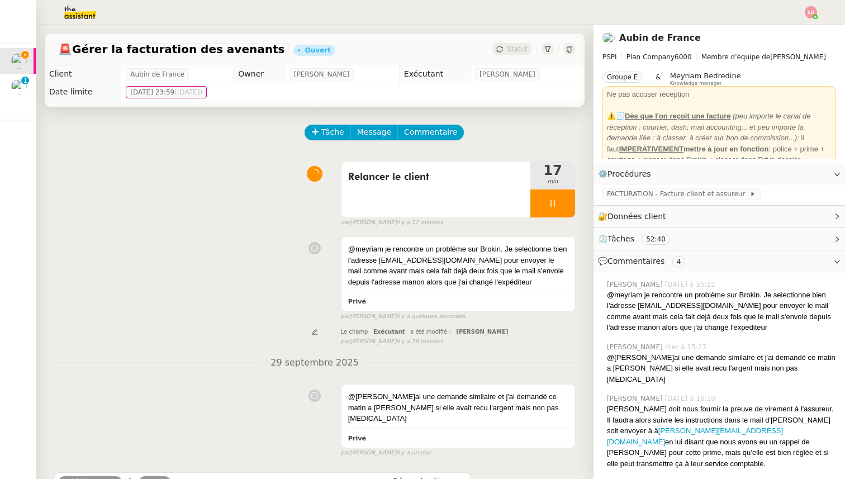
click at [568, 211] on div at bounding box center [553, 204] width 45 height 28
click at [568, 210] on button at bounding box center [564, 204] width 22 height 28
click at [509, 269] on div "@meyriam je rencontre un problème sur Brokin. Je selectionne bien l'adresse [EM…" at bounding box center [458, 266] width 220 height 44
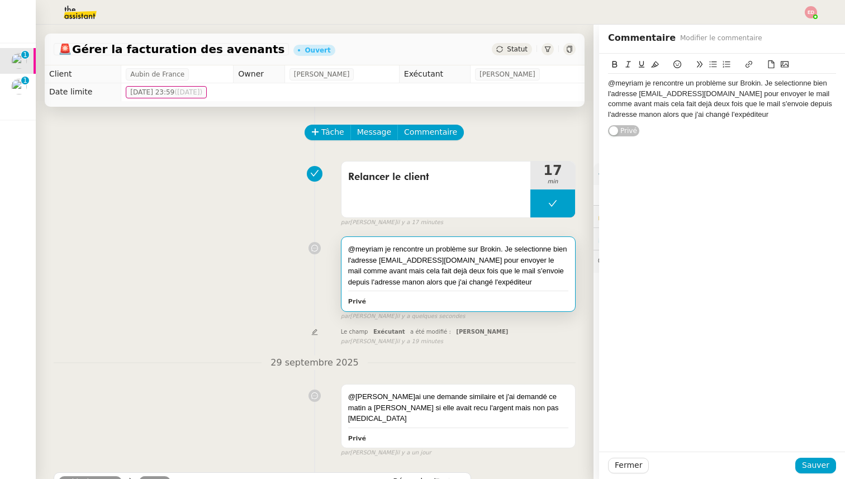
click at [706, 115] on div "@meyriam je rencontre un problème sur Brokin. Je selectionne bien l'adresse [EM…" at bounding box center [722, 98] width 228 height 41
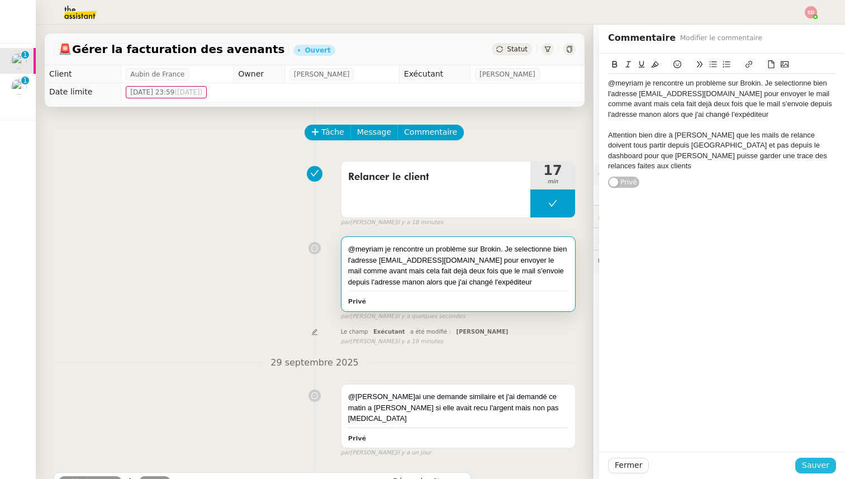
click at [817, 465] on span "Sauver" at bounding box center [815, 465] width 27 height 13
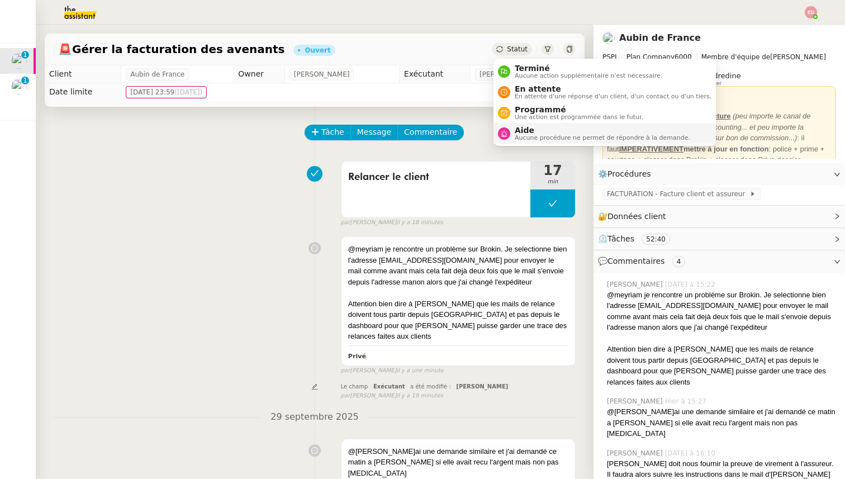
click at [535, 127] on span "Aide" at bounding box center [603, 130] width 176 height 9
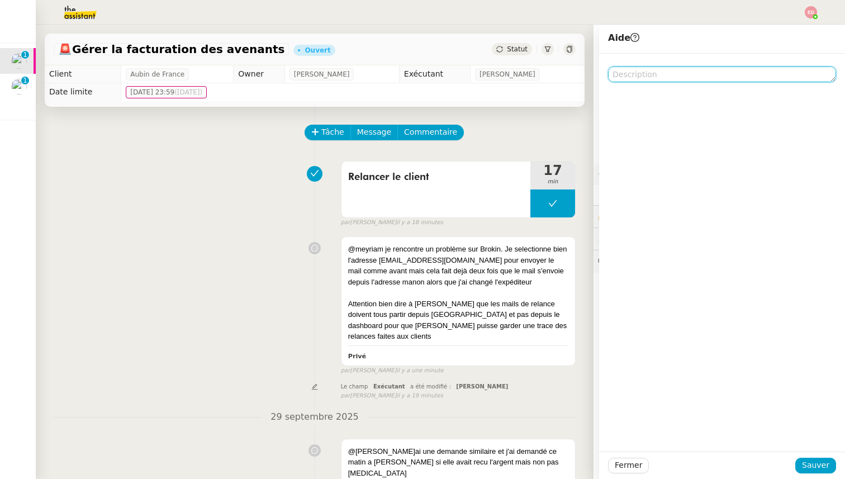
click at [670, 71] on textarea at bounding box center [722, 75] width 228 height 16
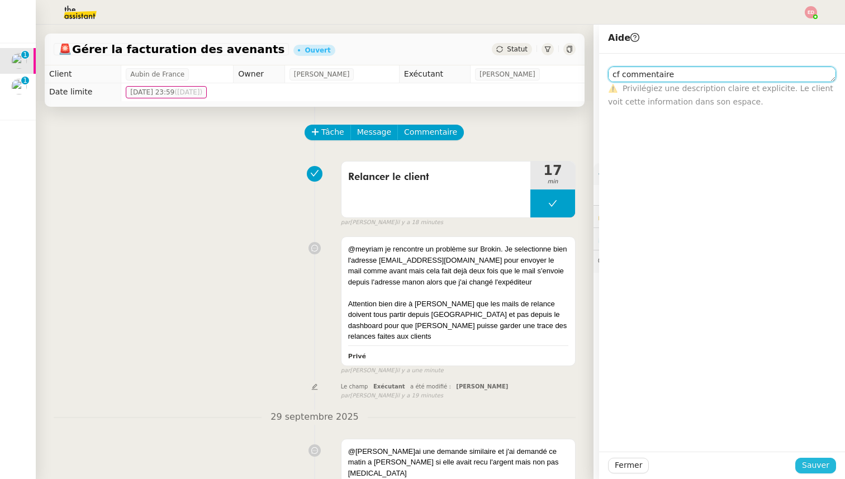
type textarea "cf commentaire"
click at [812, 460] on span "Sauver" at bounding box center [815, 465] width 27 height 13
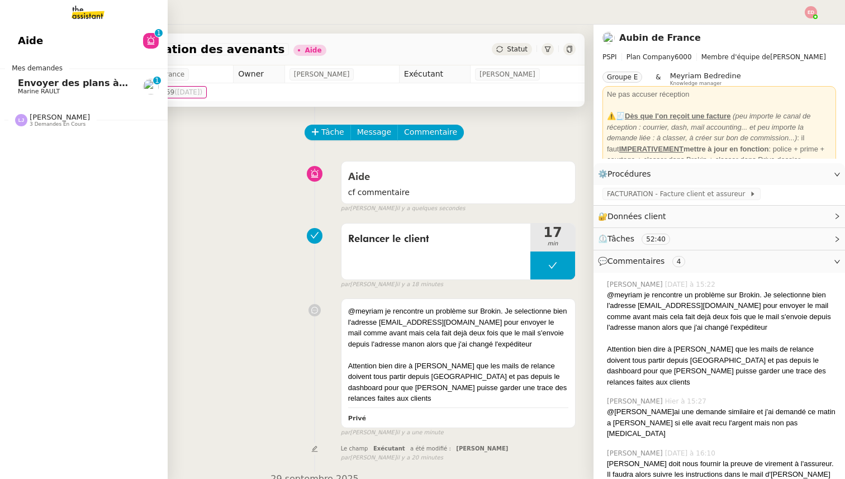
click at [44, 86] on span "Envoyer des plans à [PERSON_NAME]" at bounding box center [111, 83] width 187 height 11
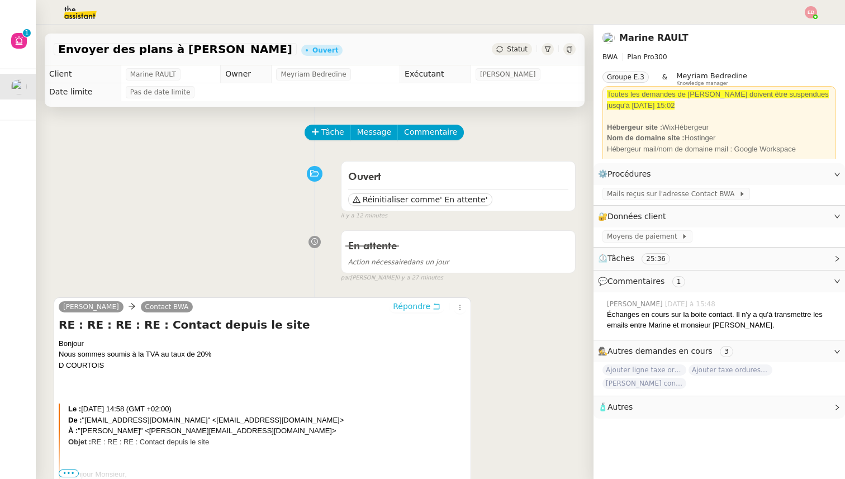
click at [409, 305] on span "Répondre" at bounding box center [411, 306] width 37 height 11
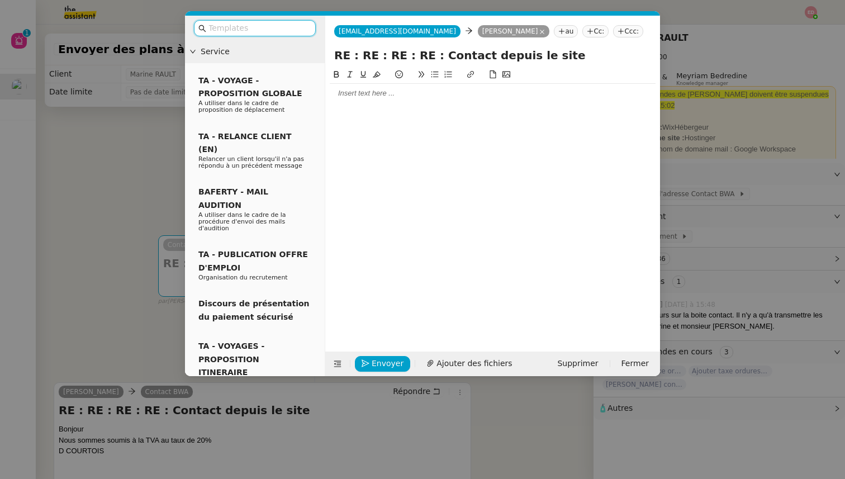
click at [349, 100] on div at bounding box center [493, 93] width 326 height 19
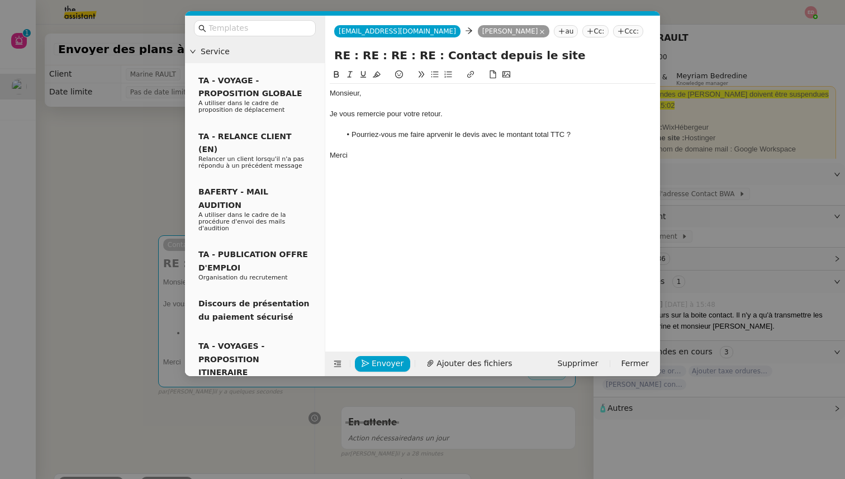
click at [436, 131] on li "Pourriez-vous me faire aprvenir le devis avec le montant total TTC ?" at bounding box center [498, 135] width 315 height 10
click at [0, 0] on lt-strong "pa" at bounding box center [0, 0] width 0 height 0
click at [373, 365] on span "Envoyer" at bounding box center [388, 363] width 32 height 13
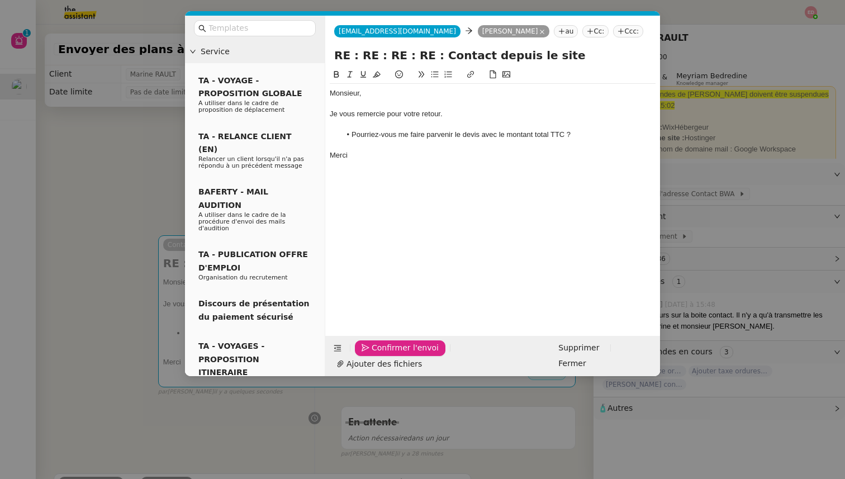
click at [373, 354] on span "Confirmer l'envoi" at bounding box center [405, 348] width 67 height 13
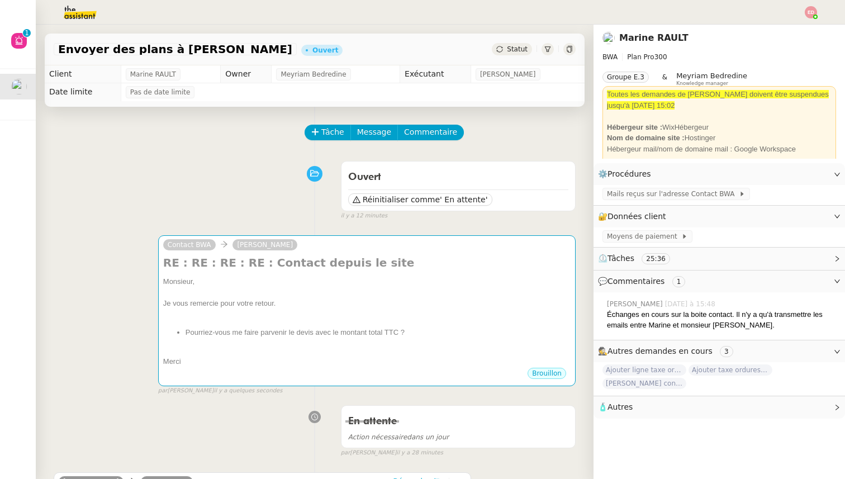
scroll to position [10, 0]
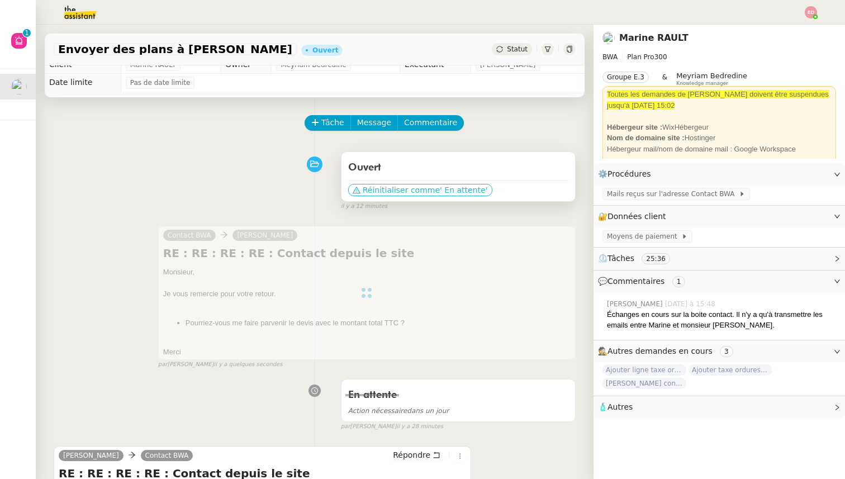
click at [447, 191] on span "' En attente'" at bounding box center [464, 190] width 48 height 11
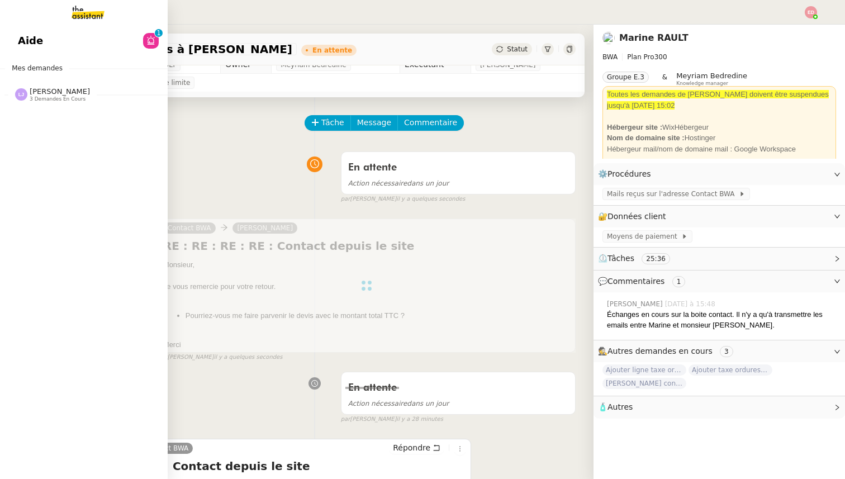
click at [34, 95] on span "[PERSON_NAME]" at bounding box center [60, 91] width 60 height 8
